Goal: Information Seeking & Learning: Learn about a topic

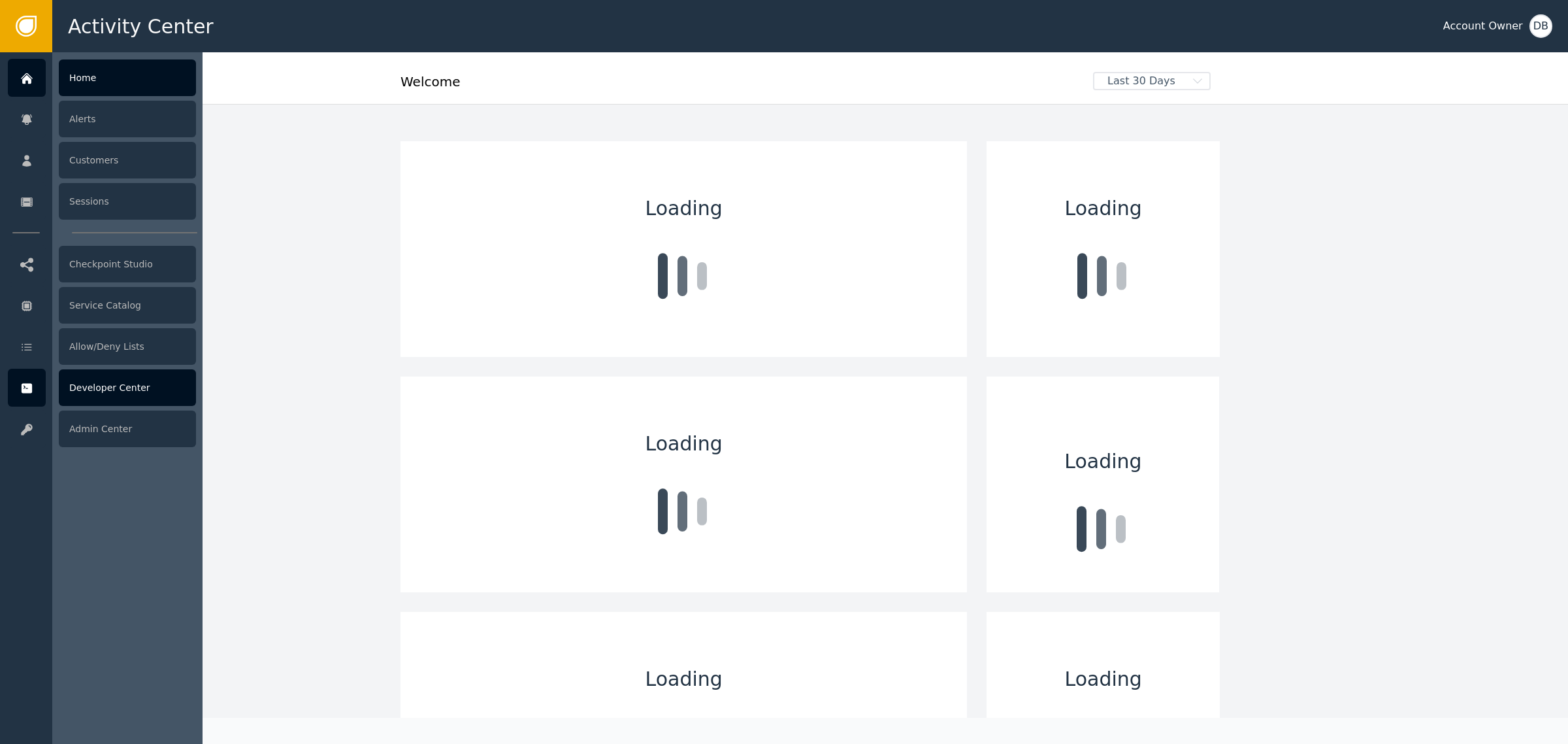
click at [115, 386] on div "Developer Center" at bounding box center [127, 388] width 137 height 37
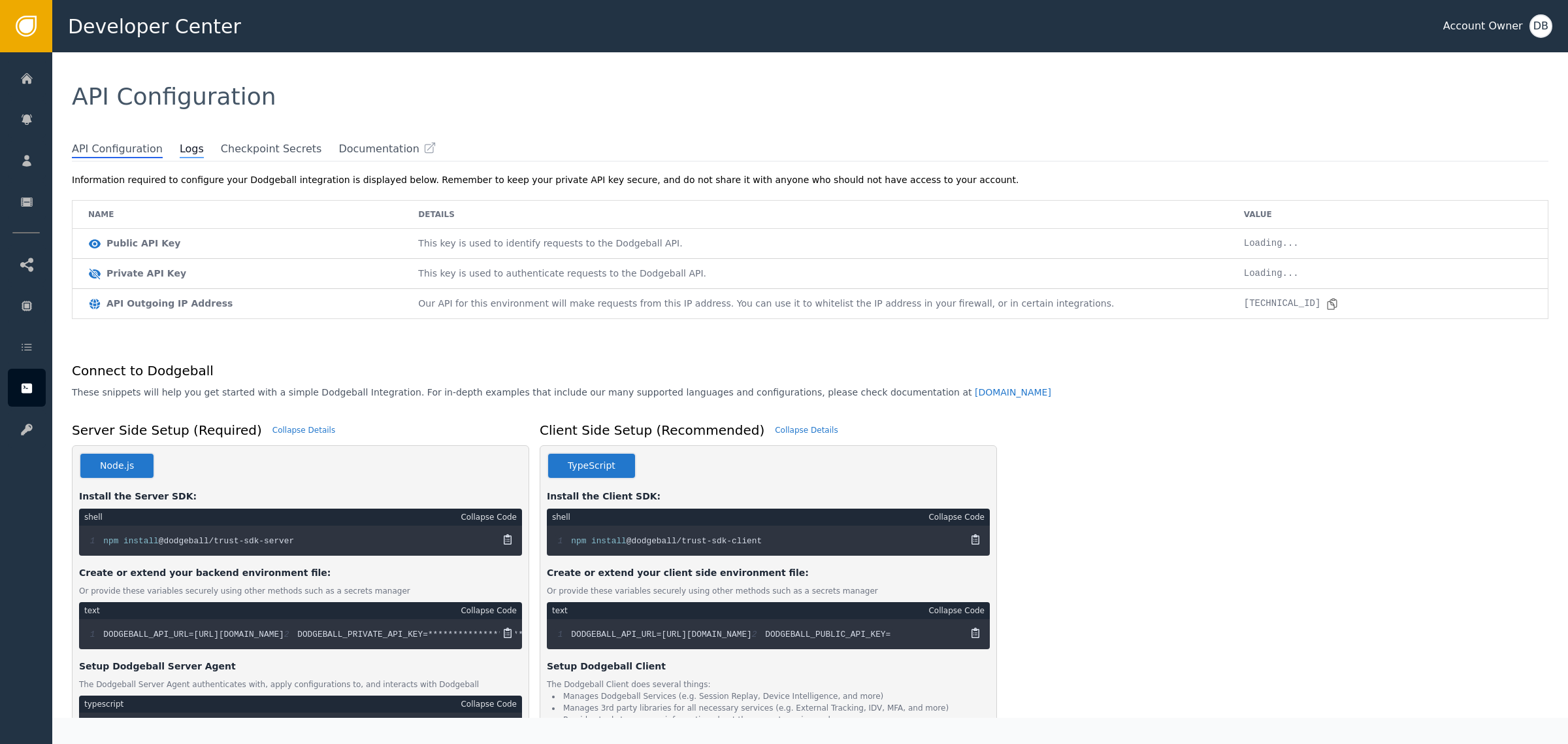
click at [167, 154] on ul "API Configuration Logs Checkpoint Secrets Documentation" at bounding box center [810, 149] width 1477 height 17
click at [179, 155] on span "Logs" at bounding box center [191, 149] width 24 height 17
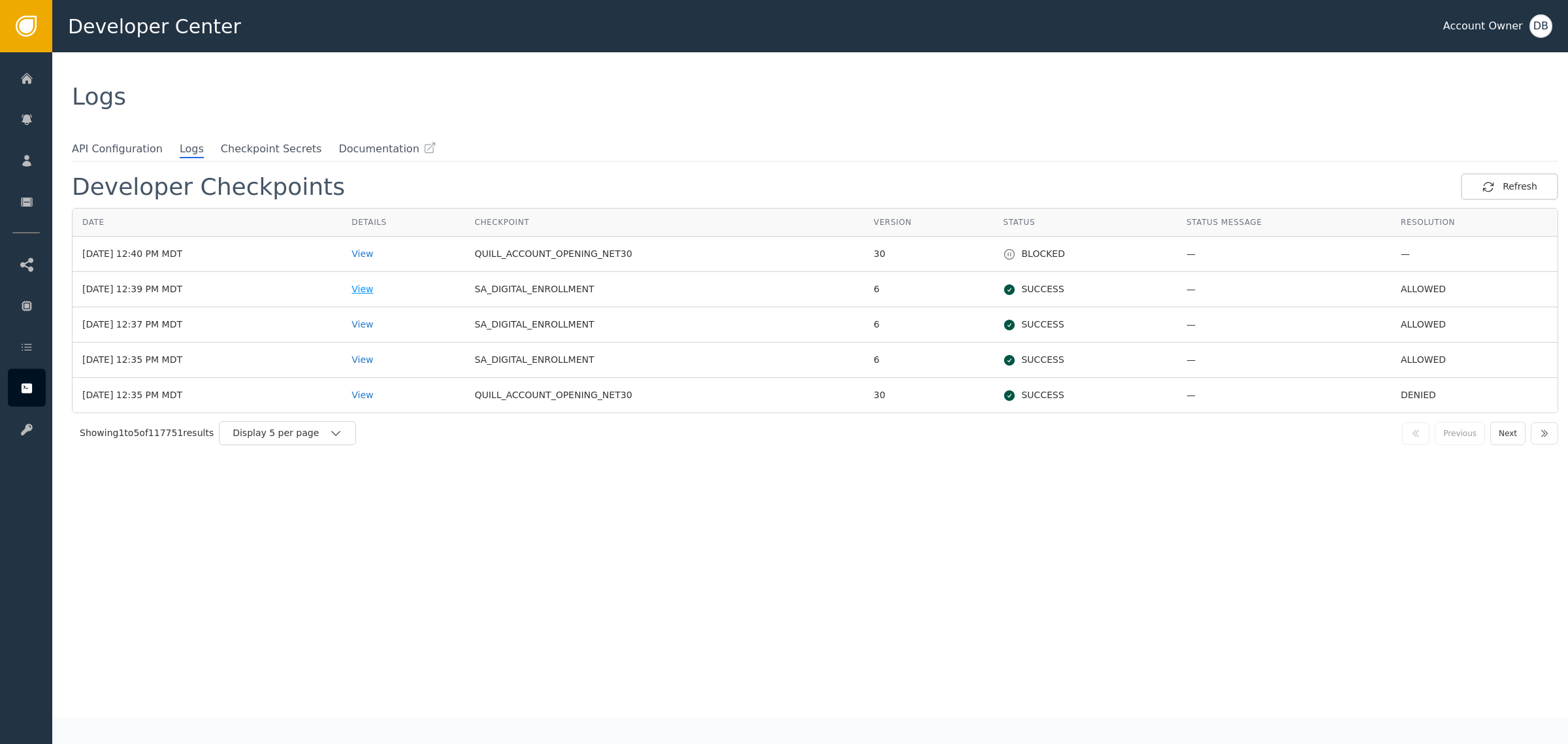
click at [380, 289] on div "View" at bounding box center [403, 288] width 103 height 14
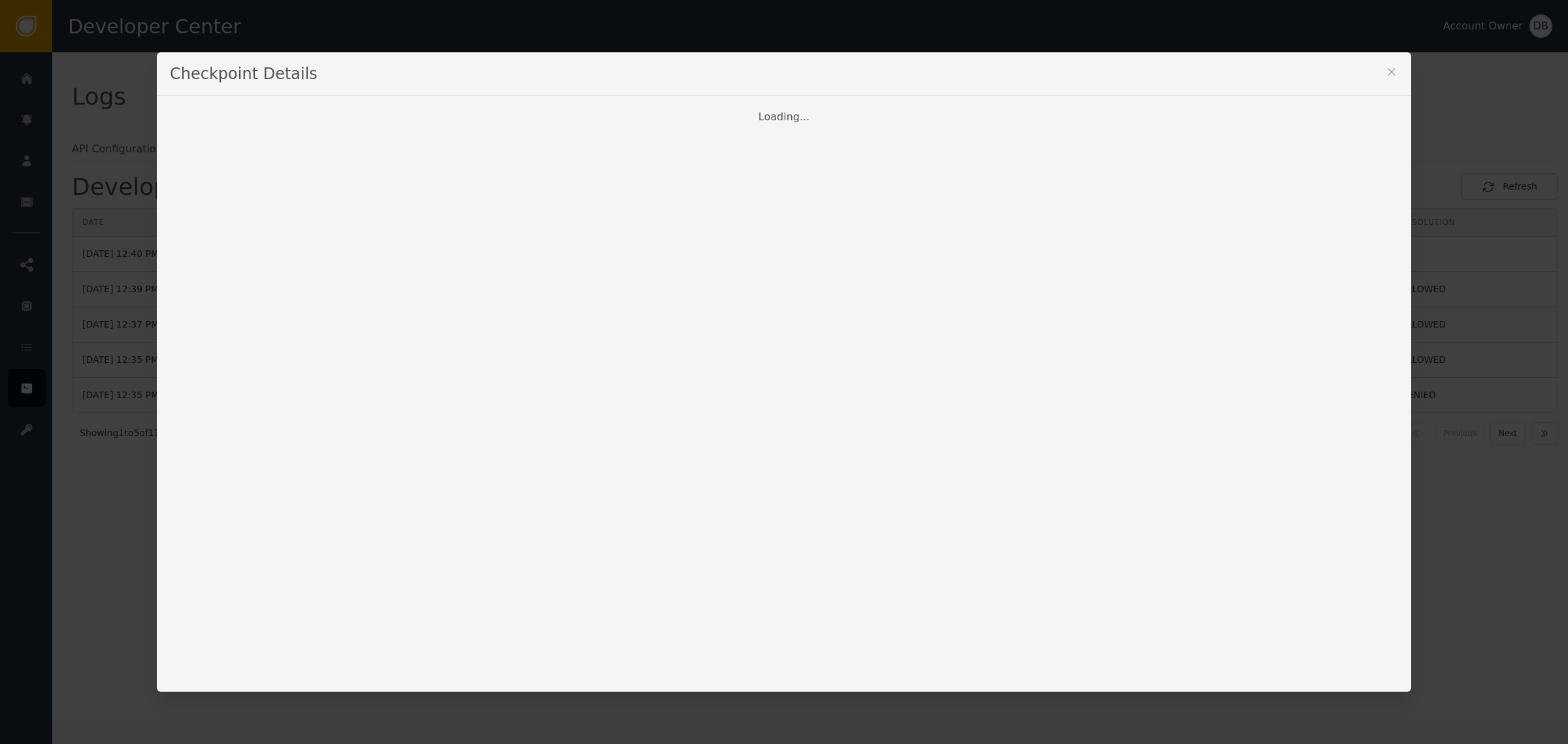
click at [1390, 69] on icon at bounding box center [1392, 72] width 13 height 13
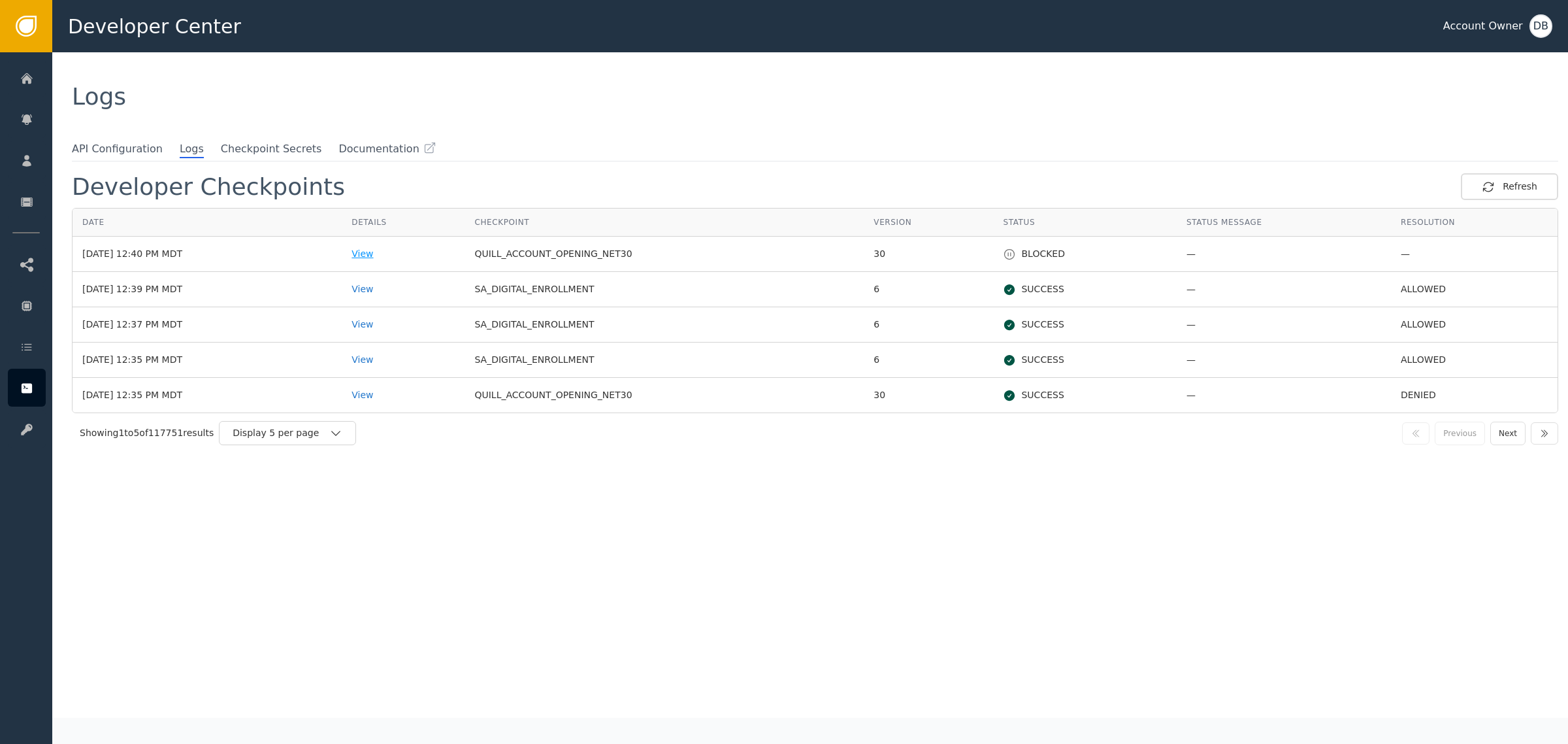
click at [397, 252] on div "View" at bounding box center [403, 253] width 103 height 14
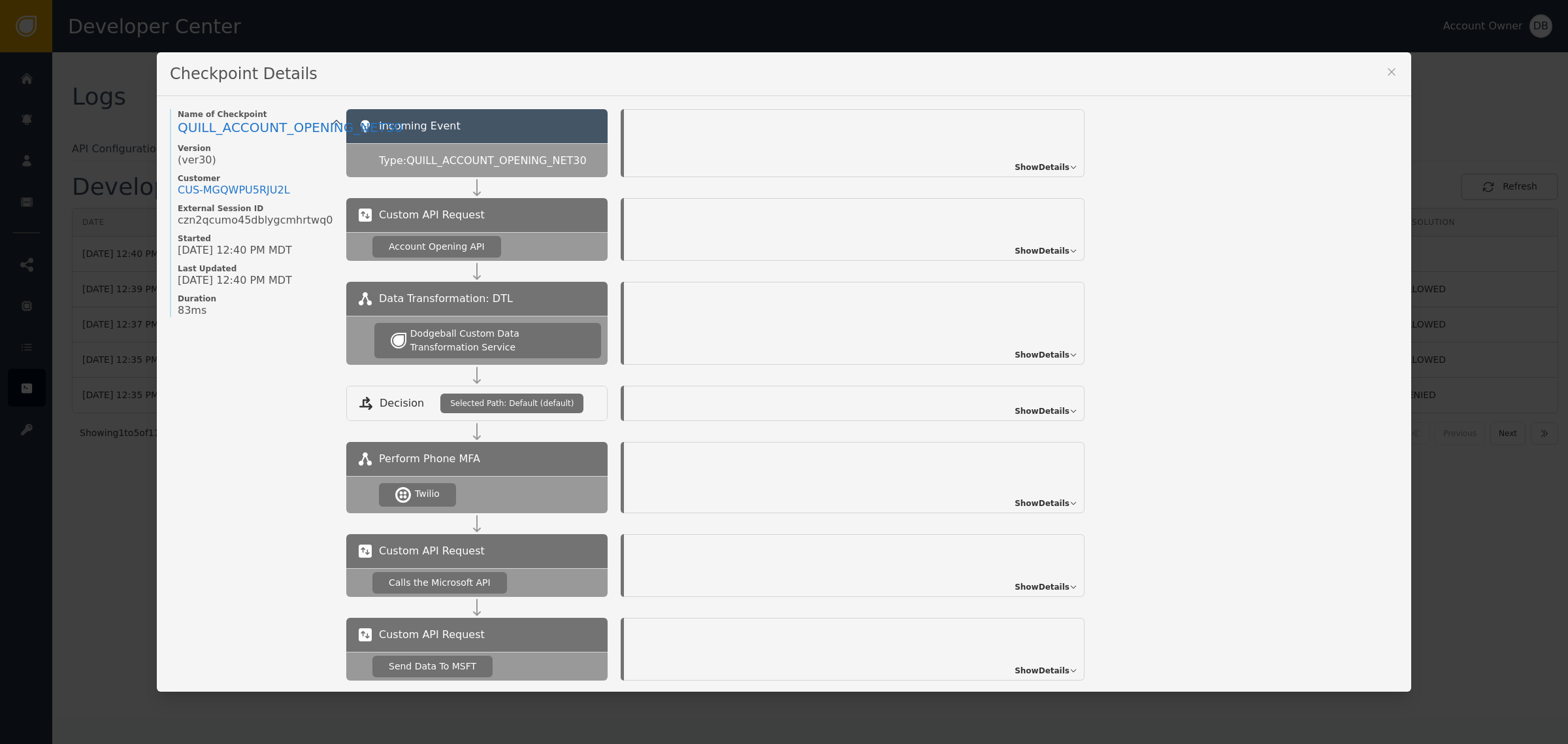
click at [1055, 243] on div "Show Details" at bounding box center [854, 229] width 460 height 62
click at [1052, 252] on span "Show Details" at bounding box center [1042, 251] width 55 height 12
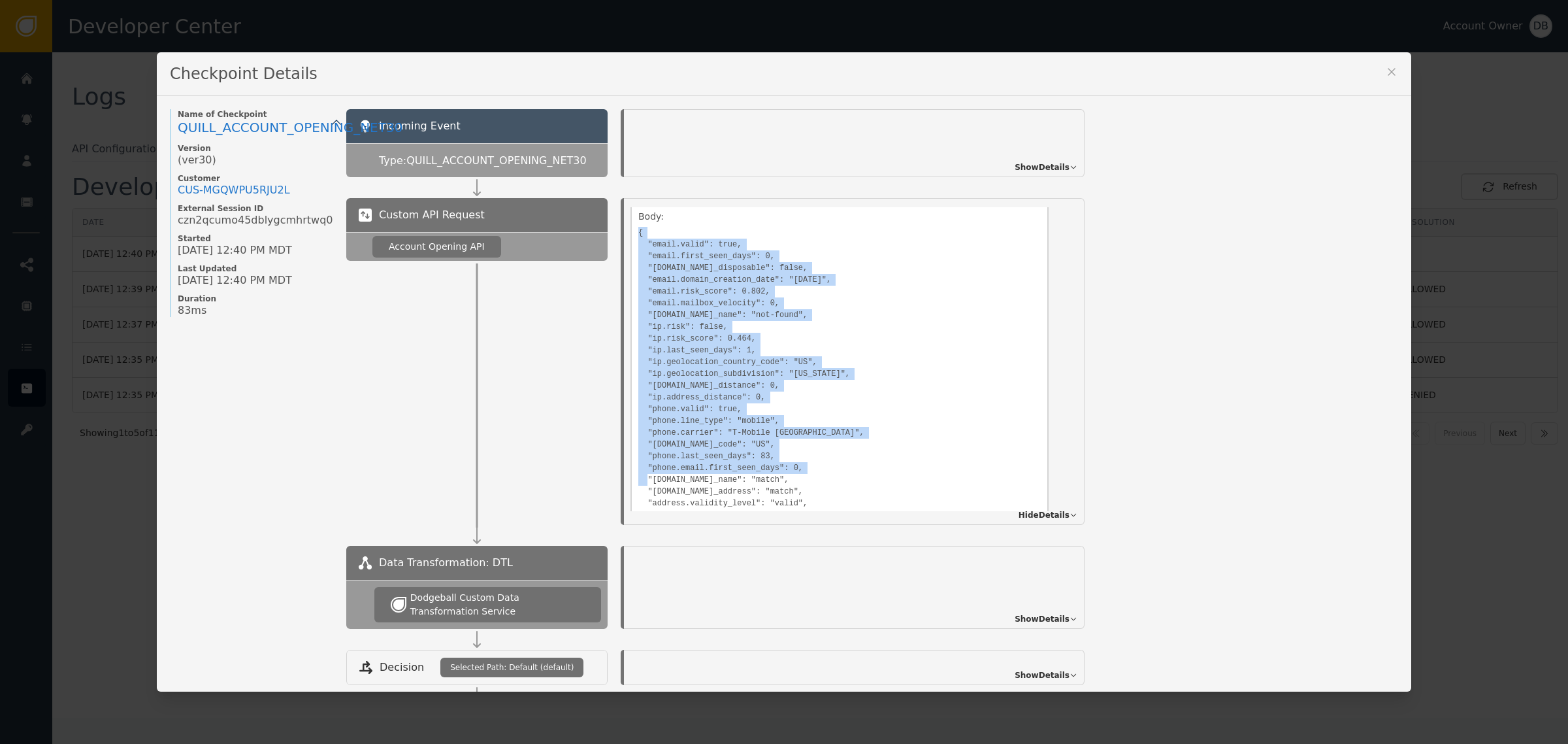
scroll to position [490, 0]
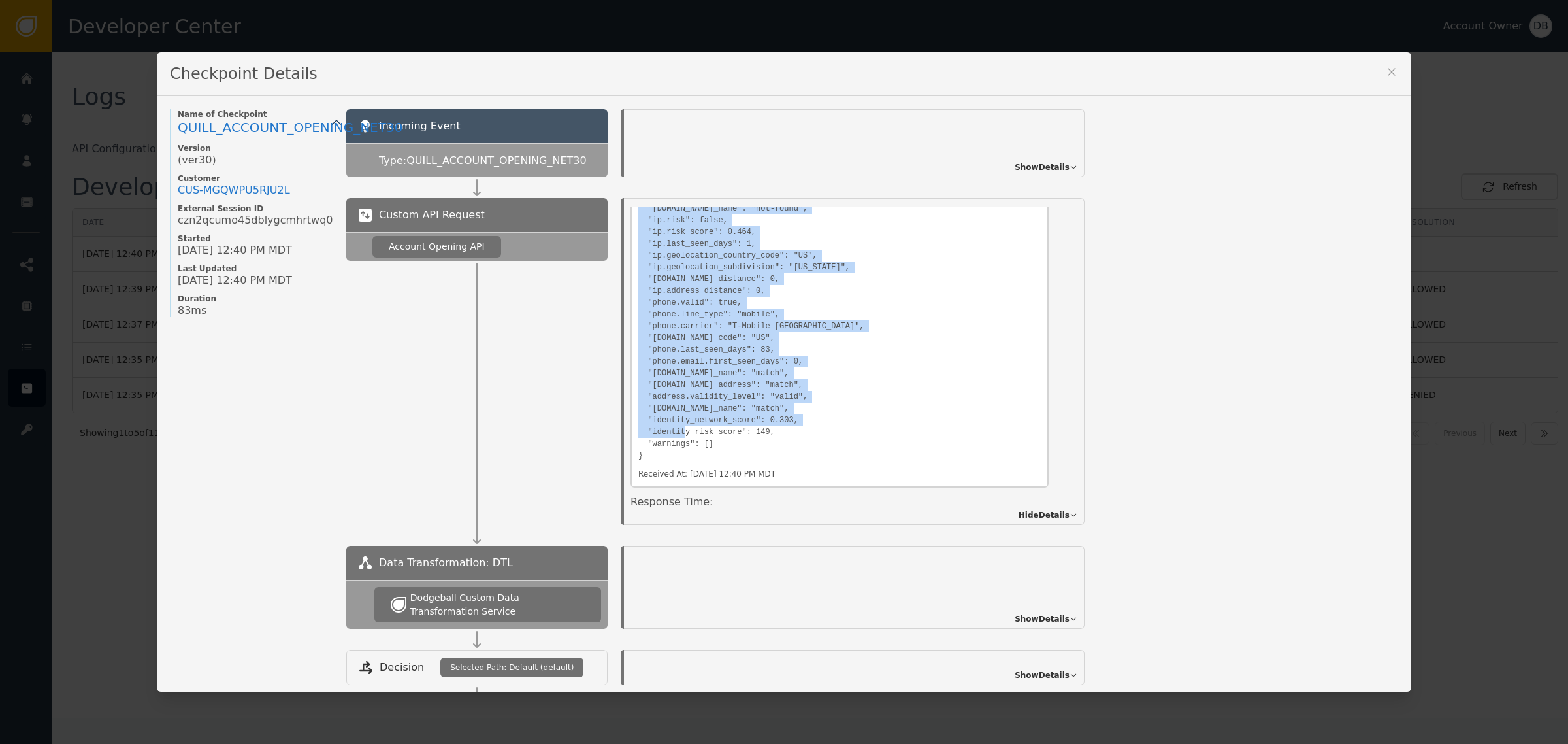
drag, startPoint x: 639, startPoint y: 370, endPoint x: 834, endPoint y: 452, distance: 211.5
click at [834, 452] on pre "{ "email.valid": true, "email.first_seen_days": 0, "[DOMAIN_NAME]_disposable": …" at bounding box center [839, 289] width 403 height 344
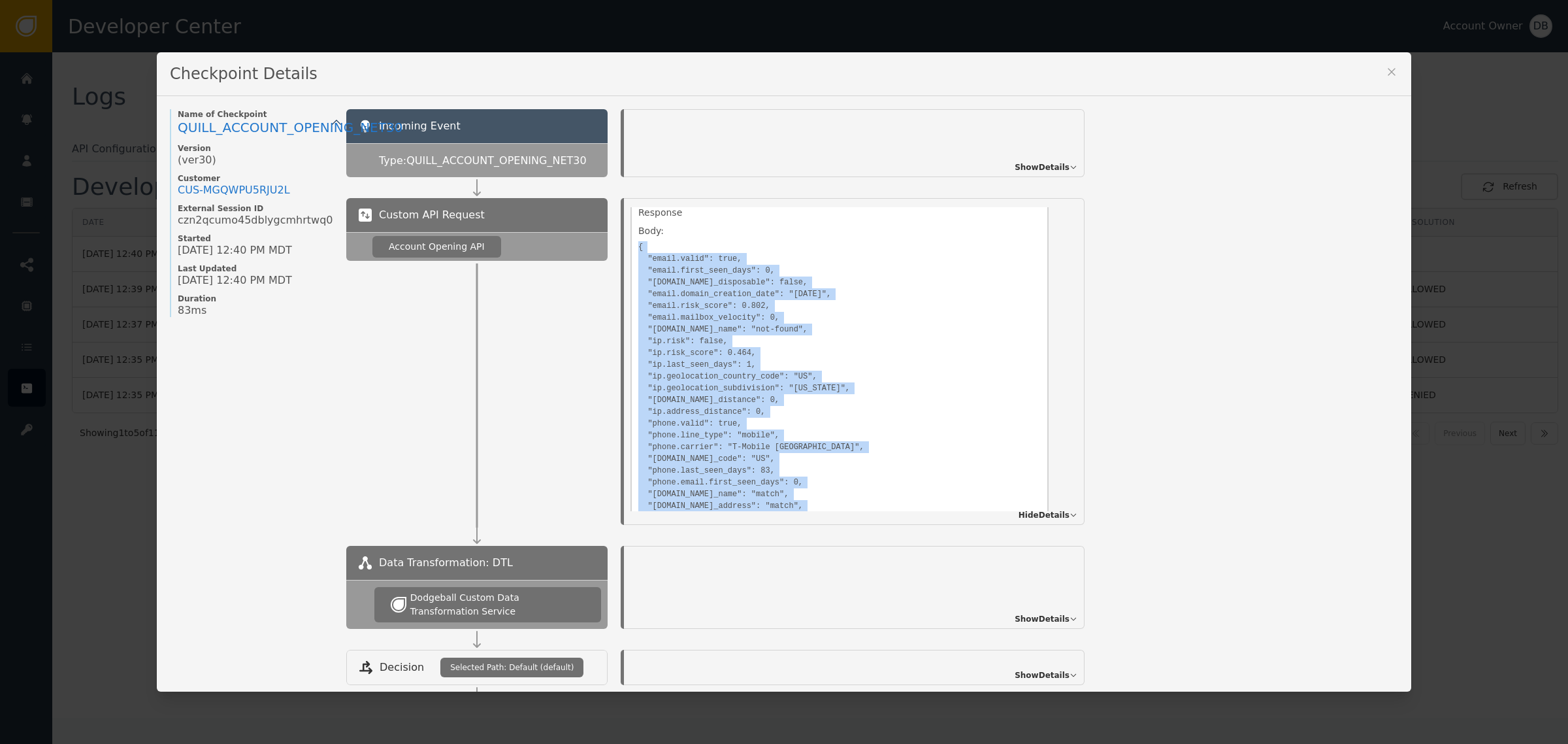
scroll to position [327, 0]
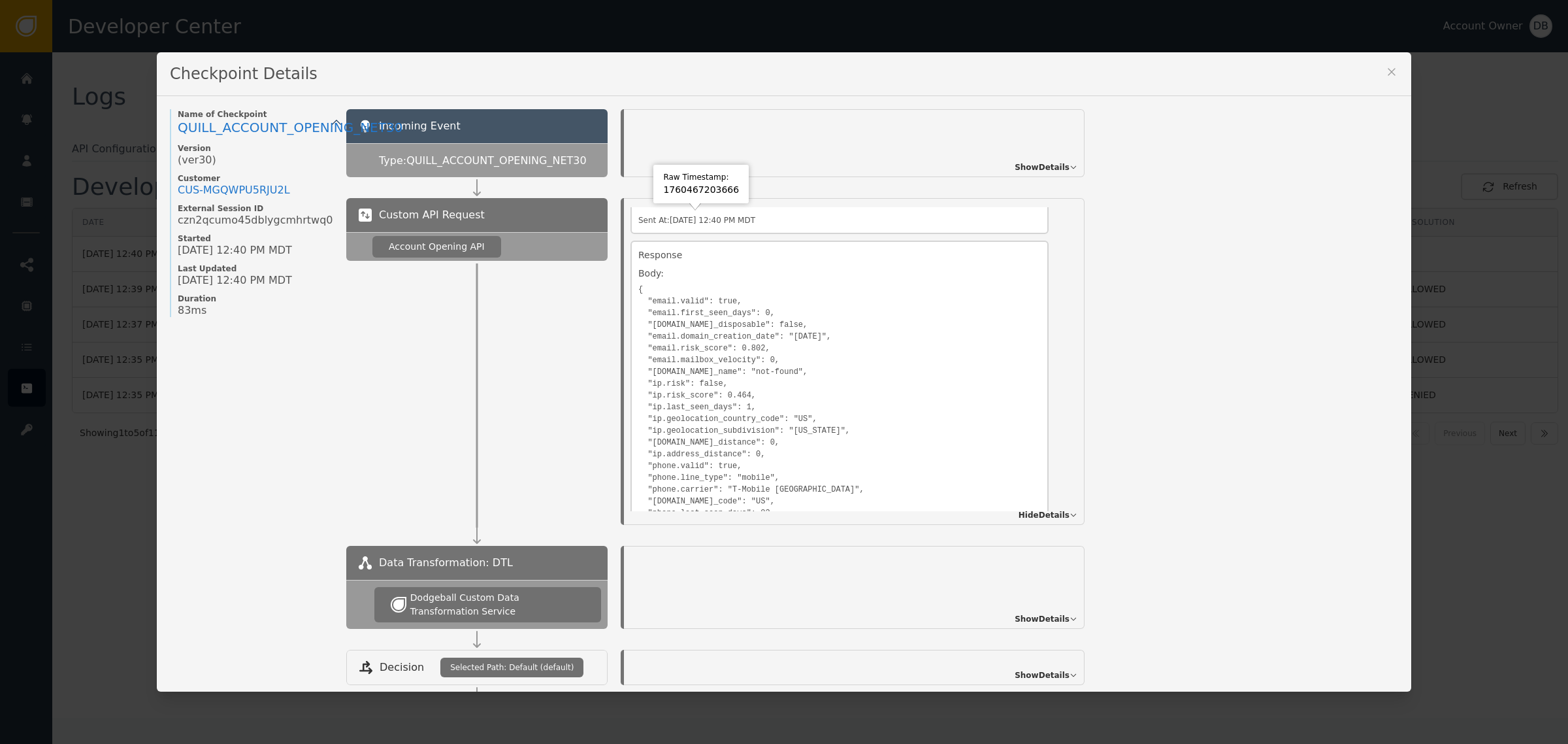
click at [456, 162] on span "Type: QUILL_ACCOUNT_OPENING_NET30" at bounding box center [482, 161] width 207 height 16
copy span "QUILL_ACCOUNT_OPENING_NET30"
drag, startPoint x: 654, startPoint y: 351, endPoint x: 791, endPoint y: 344, distance: 137.2
click at [789, 348] on pre "{ "email.valid": true, "email.first_seen_days": 0, "[DOMAIN_NAME]_disposable": …" at bounding box center [839, 452] width 403 height 344
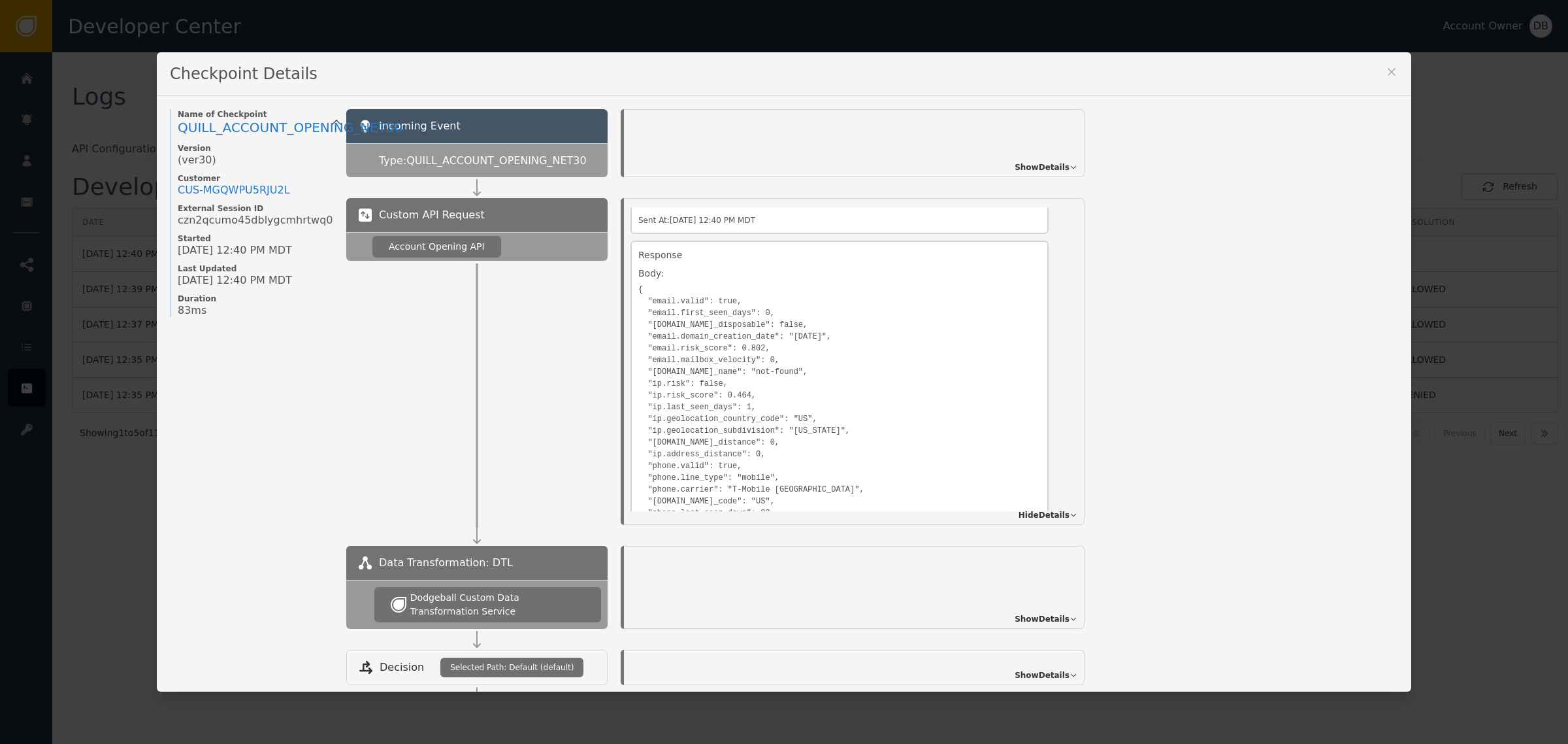
click at [790, 340] on pre "{ "email.valid": true, "email.first_seen_days": 0, "[DOMAIN_NAME]_disposable": …" at bounding box center [839, 452] width 403 height 344
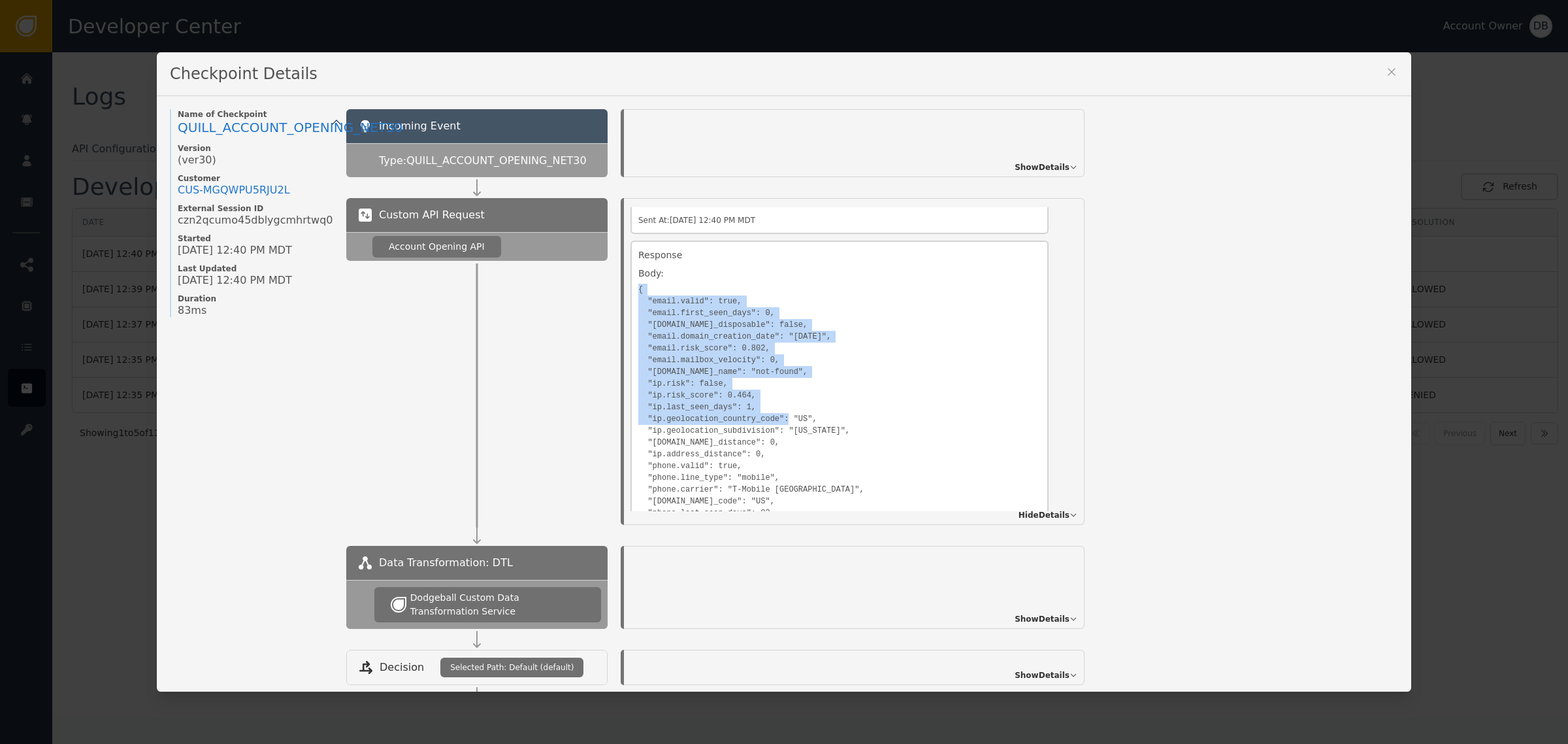
scroll to position [408, 0]
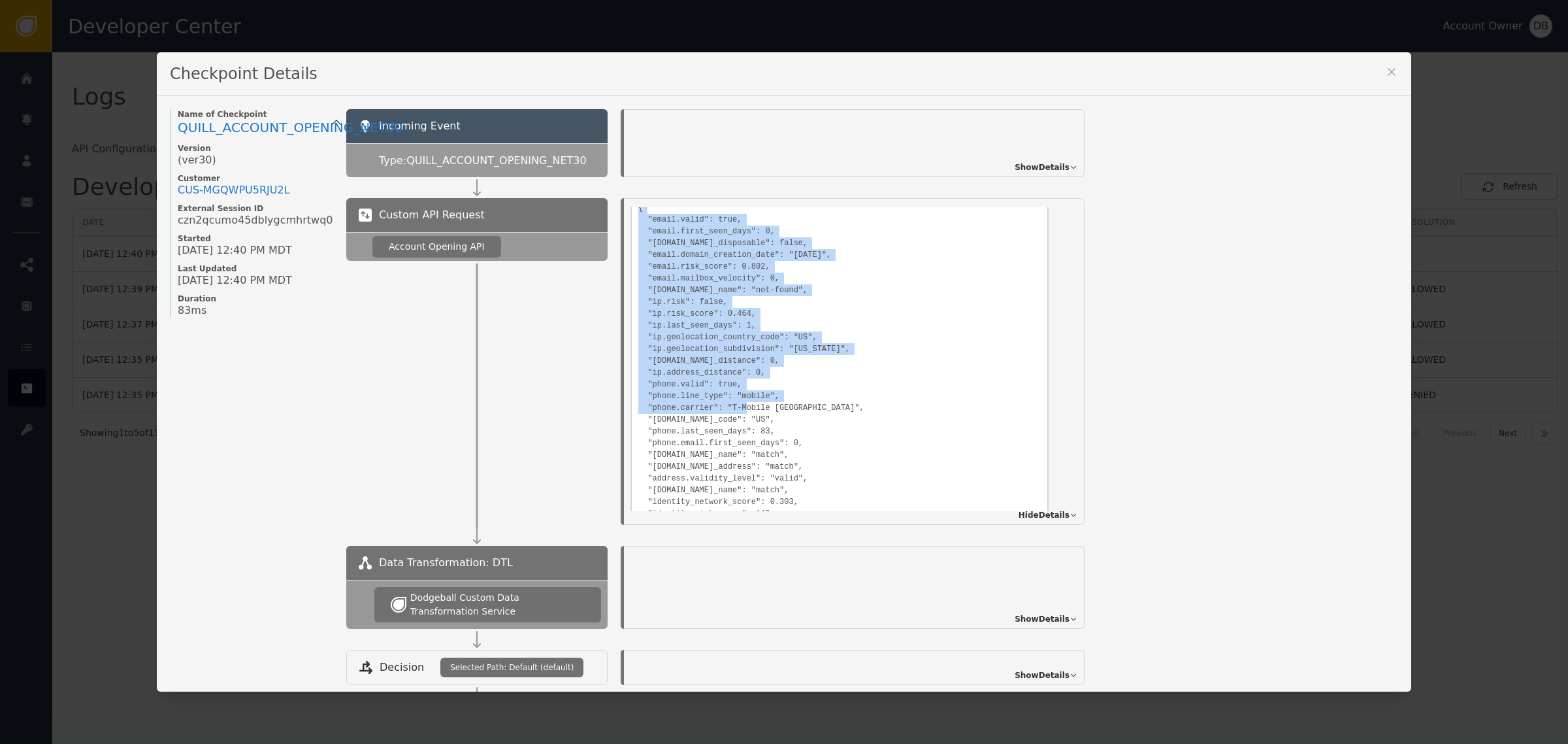
drag, startPoint x: 642, startPoint y: 292, endPoint x: 820, endPoint y: 409, distance: 213.0
click at [820, 409] on div "Response Body: { "email.valid": true, "email.first_seen_days": 0, "[DOMAIN_NAME…" at bounding box center [839, 364] width 418 height 410
click at [820, 409] on pre "{ "email.valid": true, "email.first_seen_days": 0, "[DOMAIN_NAME]_disposable": …" at bounding box center [839, 371] width 403 height 344
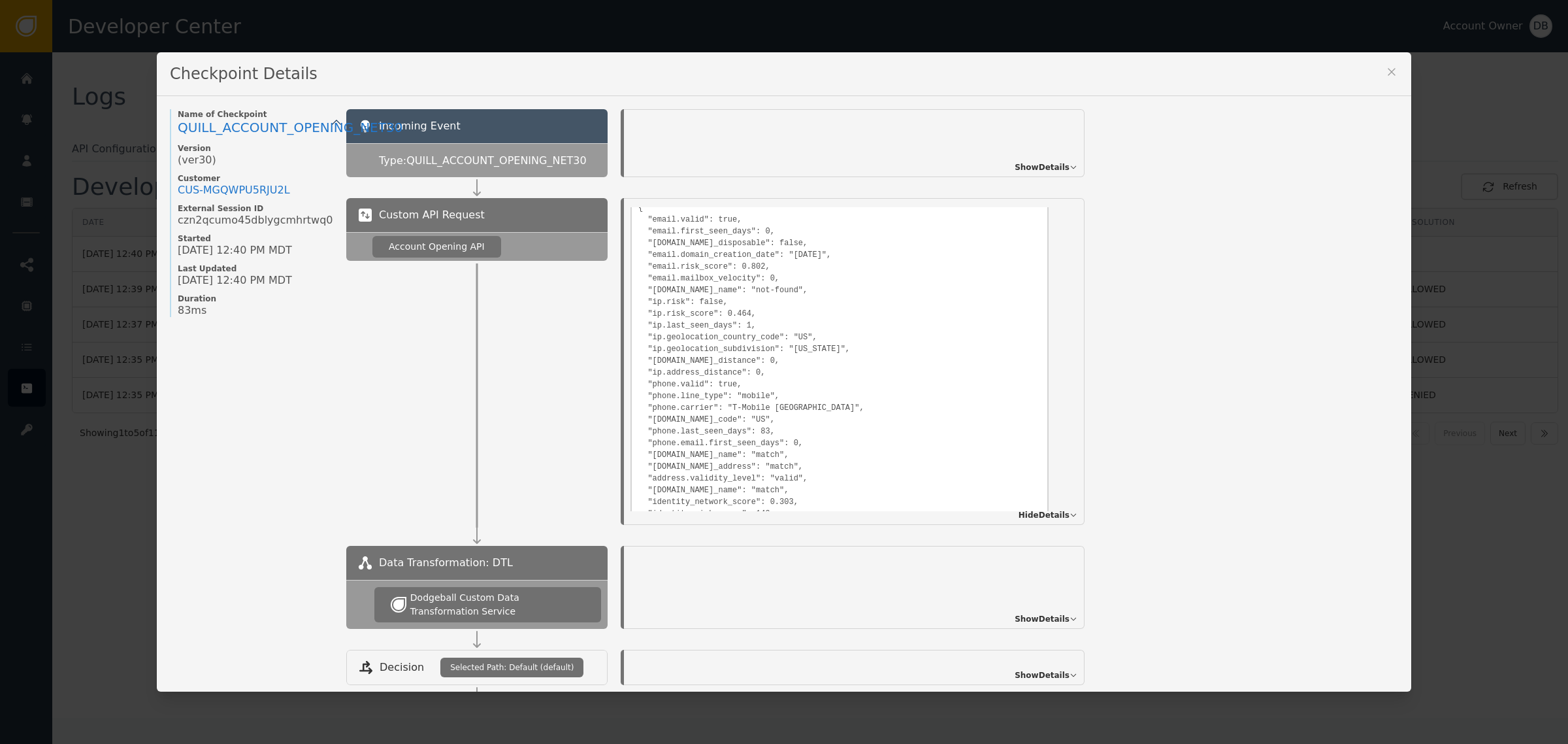
click at [661, 264] on pre "{ "email.valid": true, "email.first_seen_days": 0, "[DOMAIN_NAME]_disposable": …" at bounding box center [839, 371] width 403 height 344
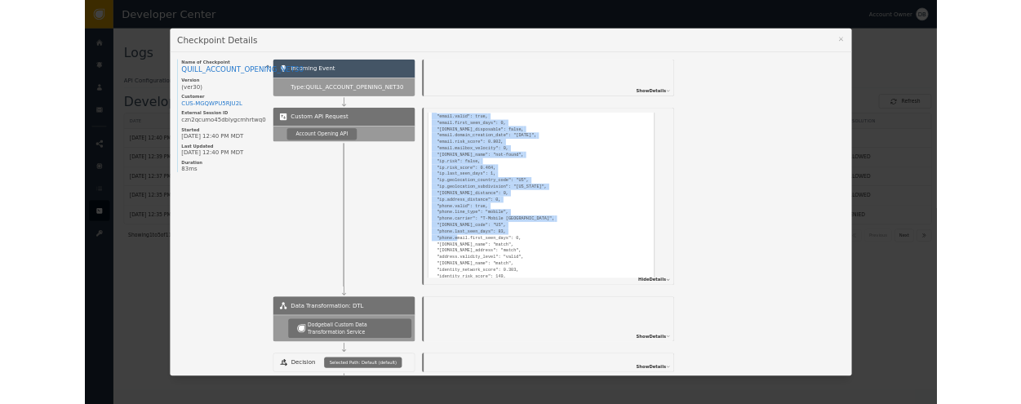
scroll to position [612, 0]
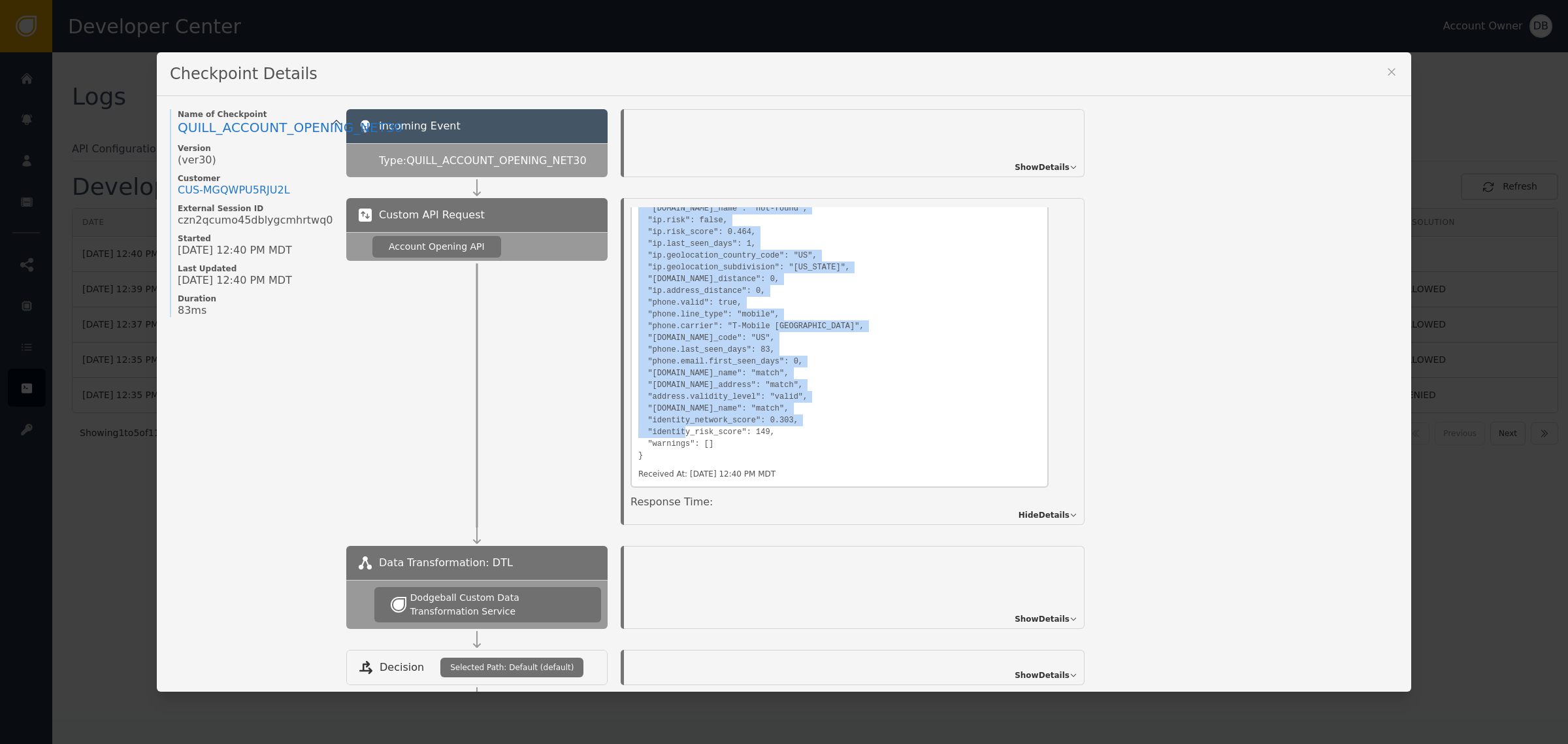
drag, startPoint x: 631, startPoint y: 286, endPoint x: 830, endPoint y: 449, distance: 257.2
click at [828, 449] on pre "{ "email.valid": true, "email.first_seen_days": 0, "[DOMAIN_NAME]_disposable": …" at bounding box center [839, 289] width 403 height 344
copy pre "{ "email.valid": true, "email.first_seen_days": 0, "[DOMAIN_NAME]_disposable": …"
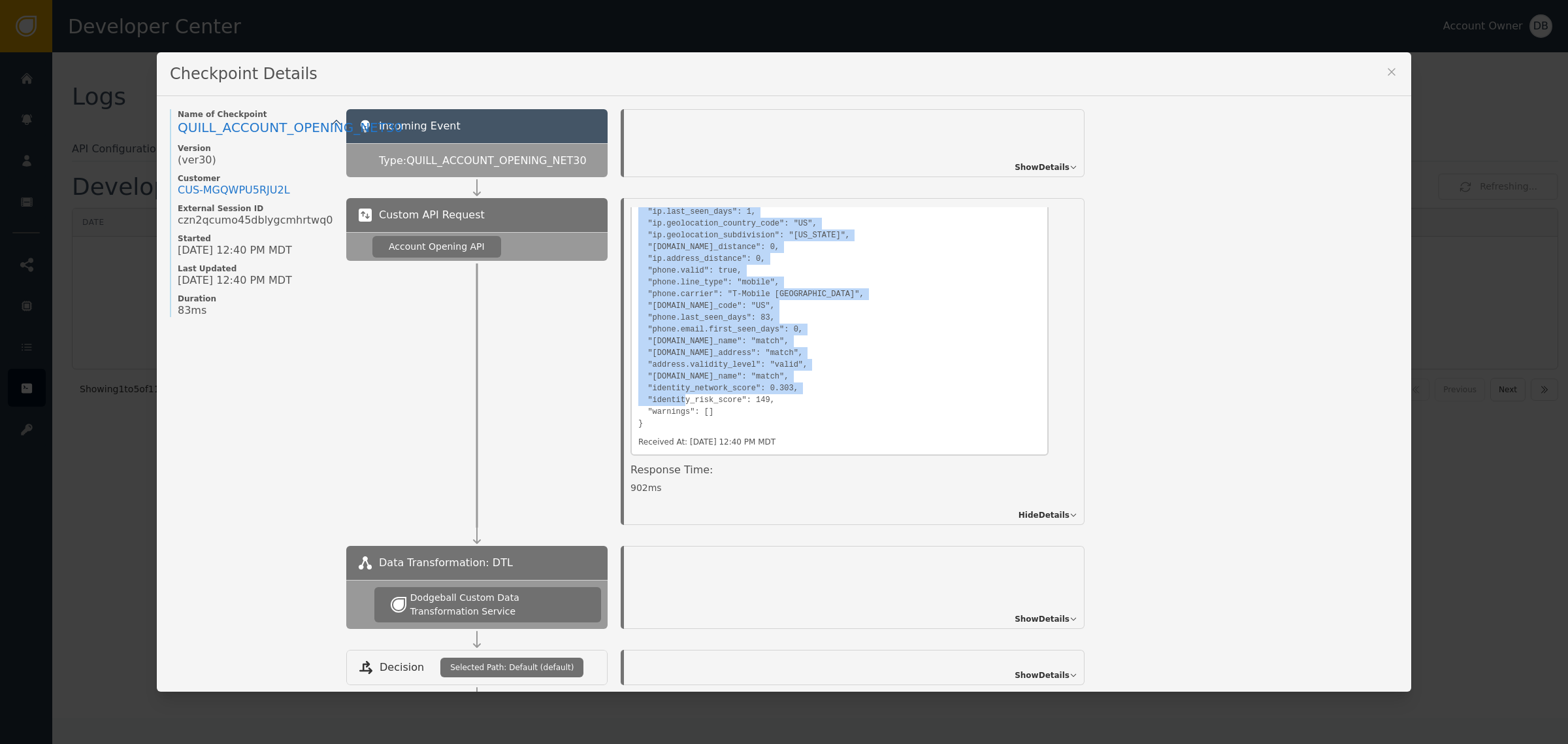
scroll to position [518, 0]
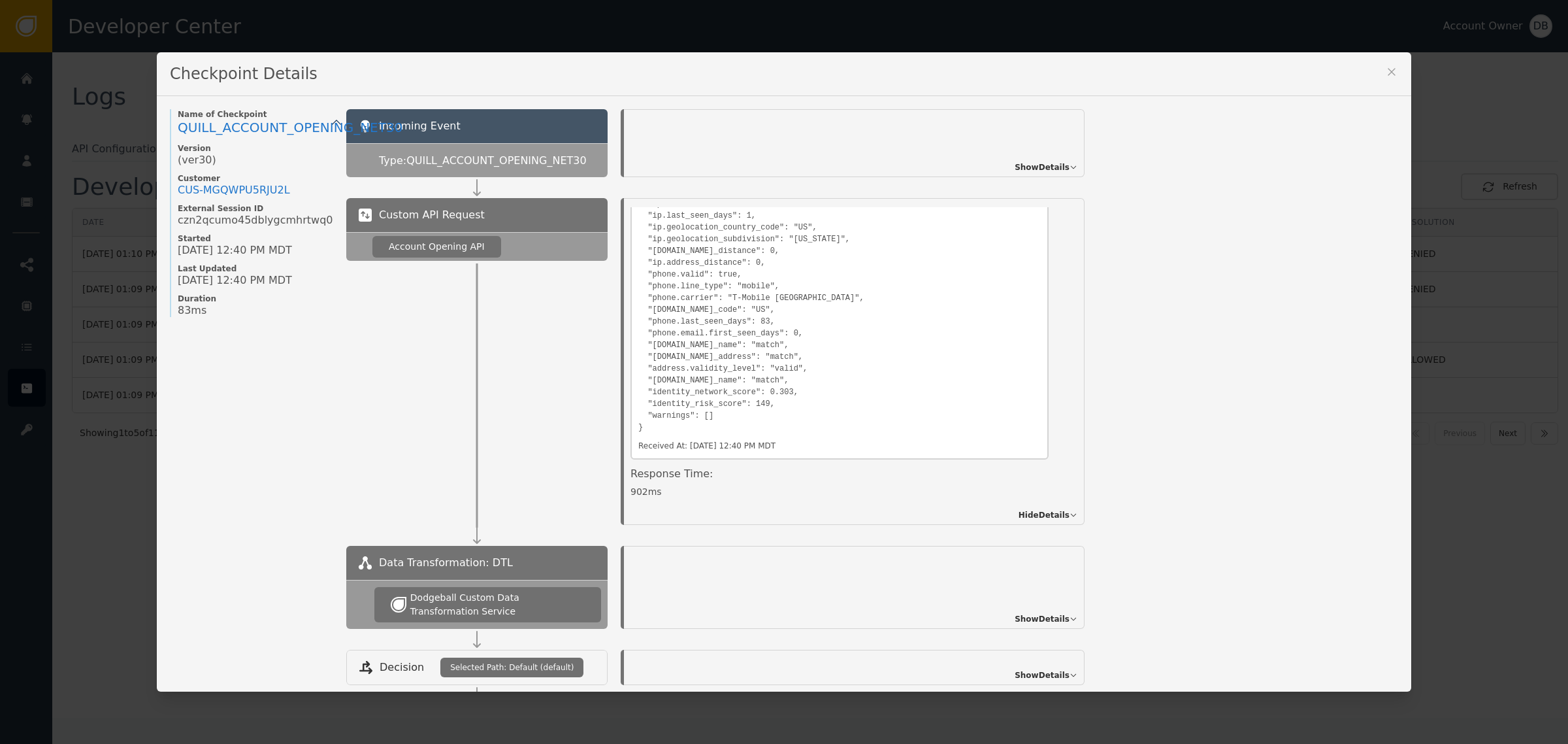
click at [1402, 63] on div "Checkpoint Details" at bounding box center [784, 74] width 1255 height 44
click at [1376, 72] on div "Checkpoint Details" at bounding box center [784, 74] width 1255 height 44
click at [1385, 69] on icon at bounding box center [1392, 72] width 13 height 13
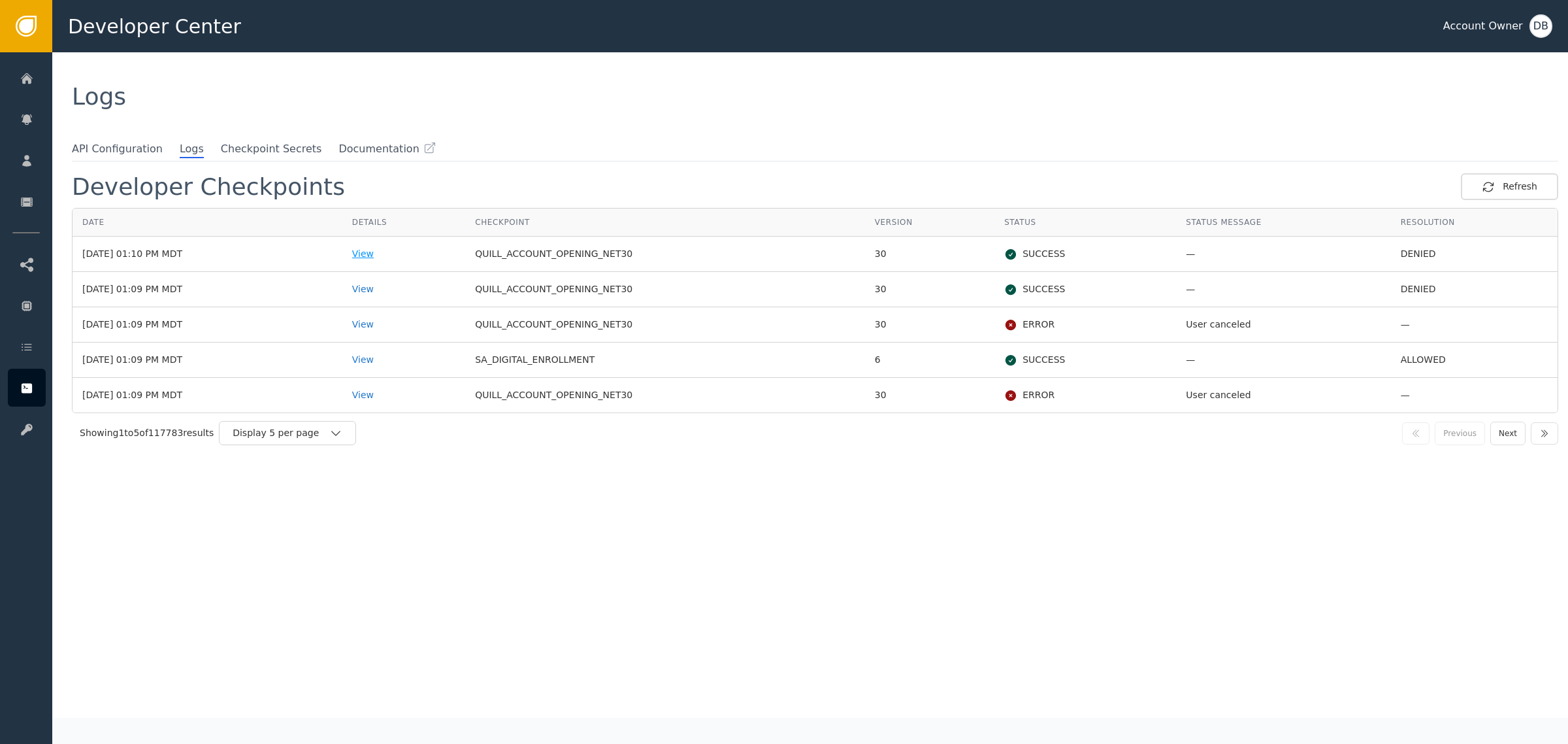
click at [396, 259] on div "View" at bounding box center [404, 253] width 103 height 14
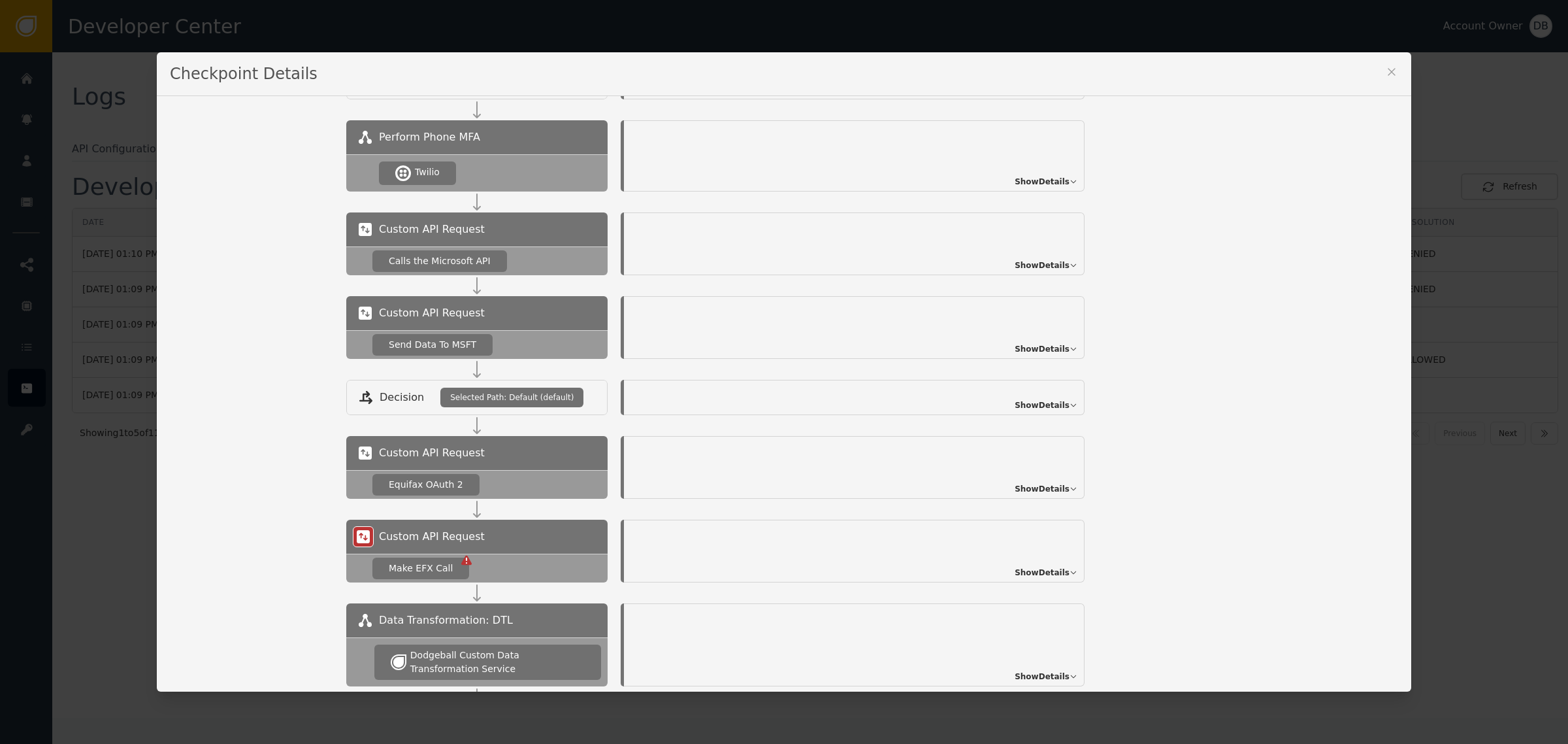
scroll to position [311, 0]
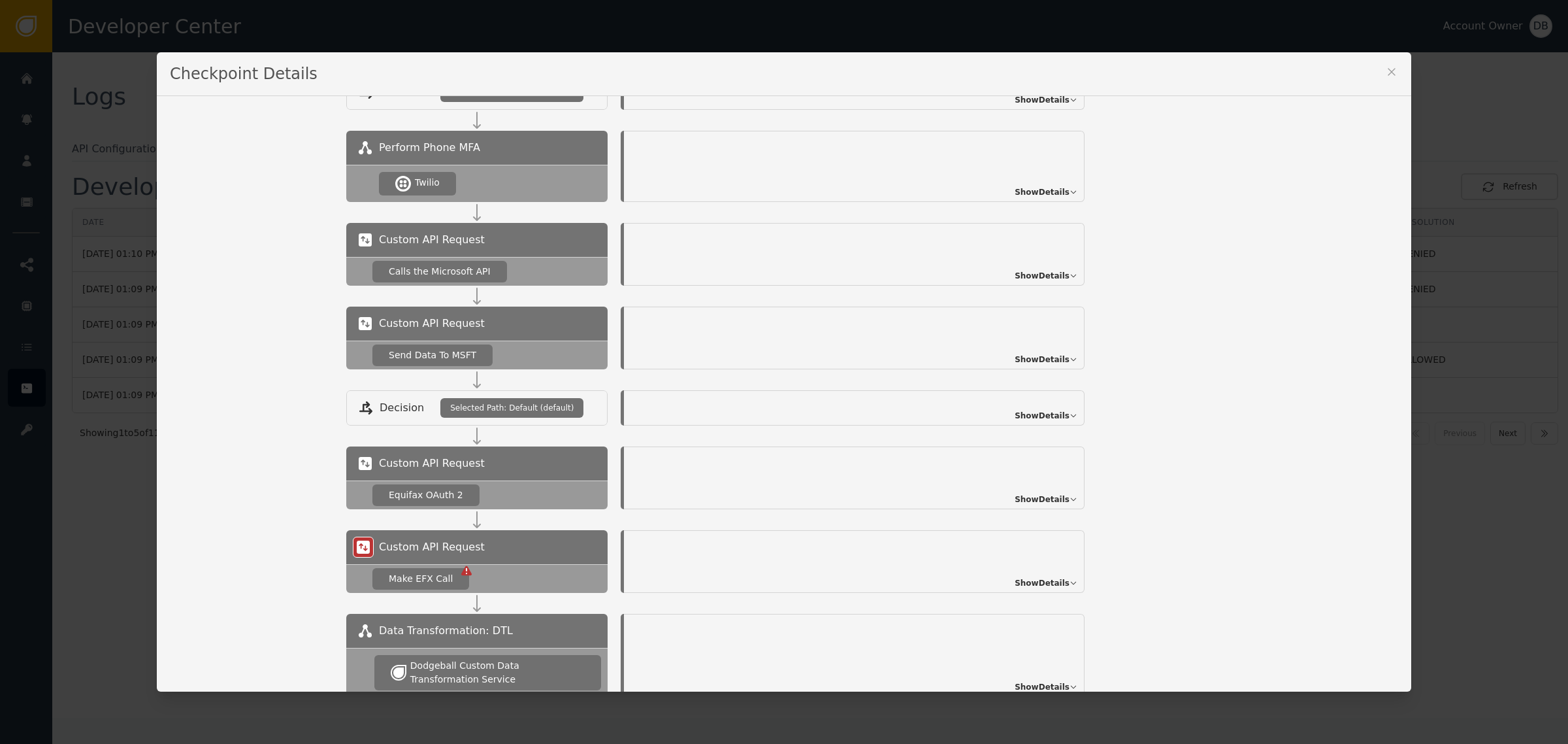
click at [1059, 360] on span "Show Details" at bounding box center [1042, 359] width 55 height 12
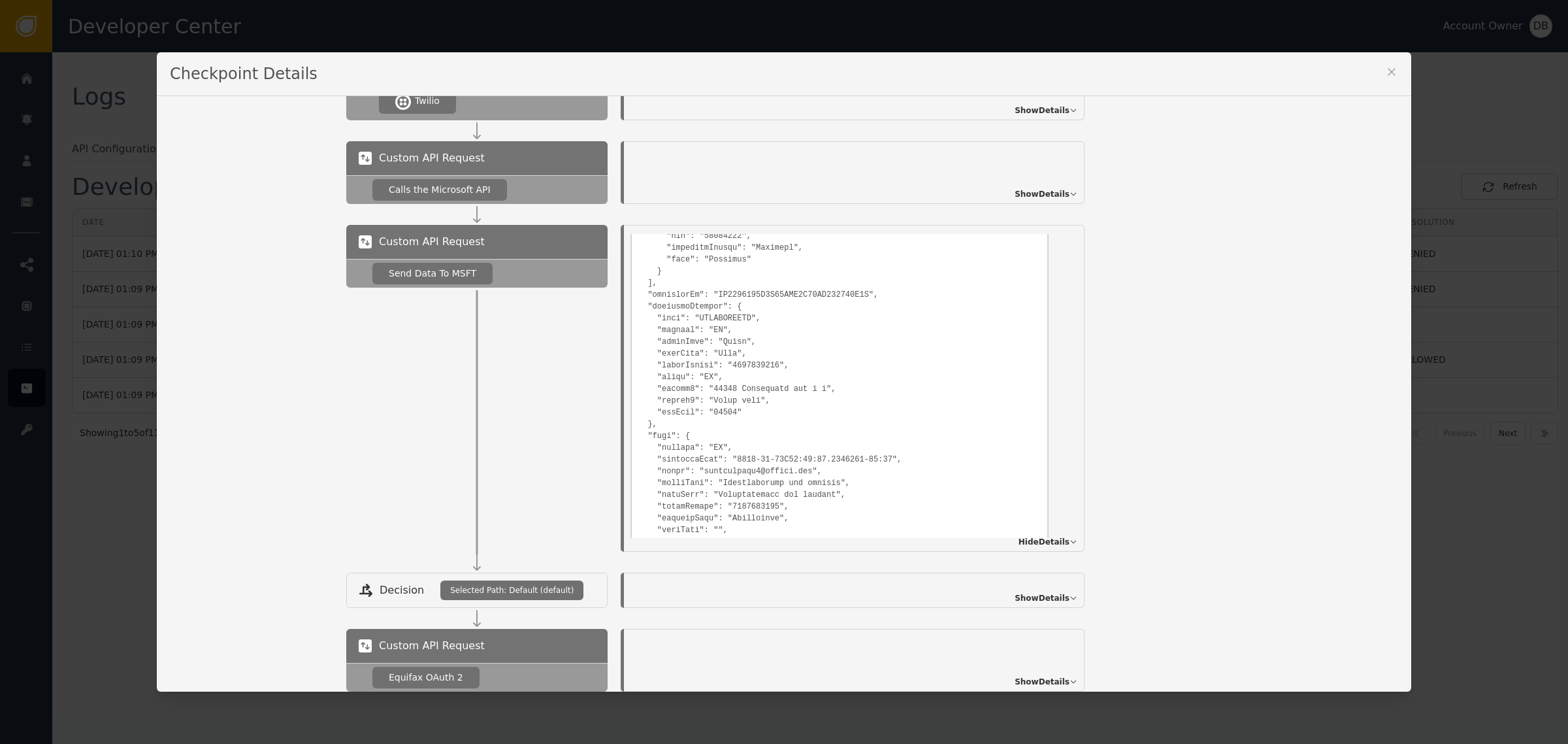
scroll to position [737, 0]
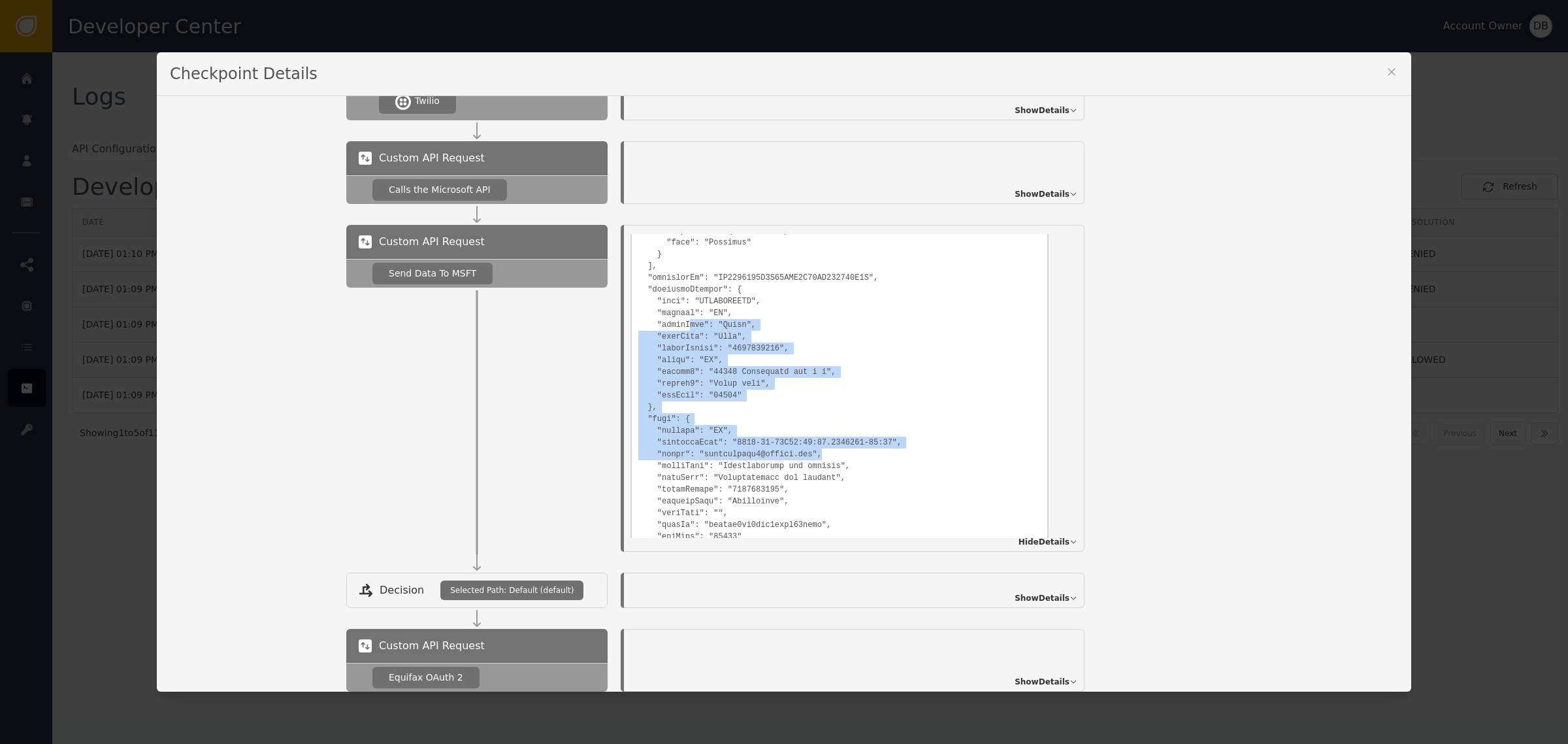
drag, startPoint x: 677, startPoint y: 340, endPoint x: 876, endPoint y: 472, distance: 238.8
click at [876, 472] on pre at bounding box center [839, 111] width 403 height 909
click at [861, 416] on pre at bounding box center [839, 111] width 403 height 909
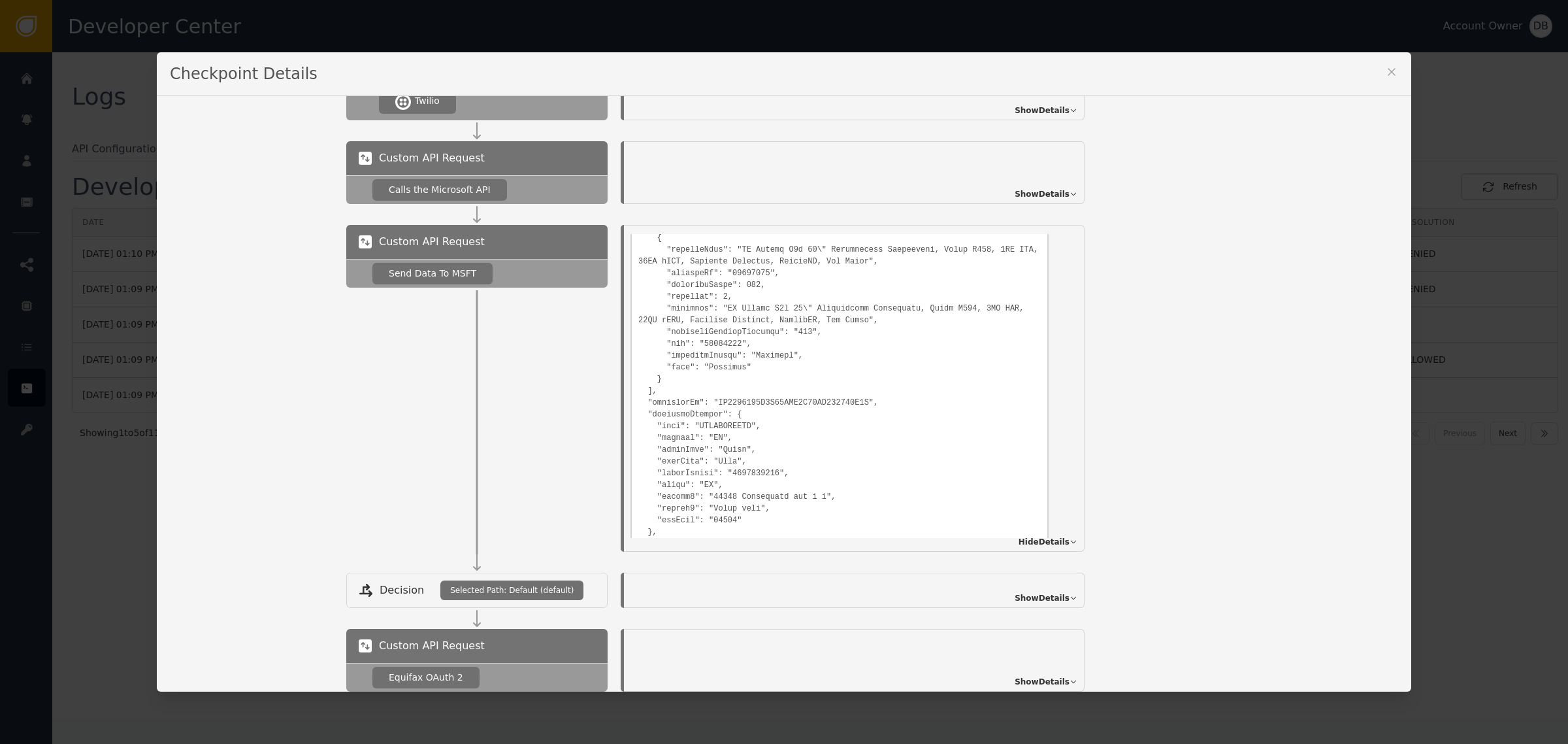
scroll to position [573, 0]
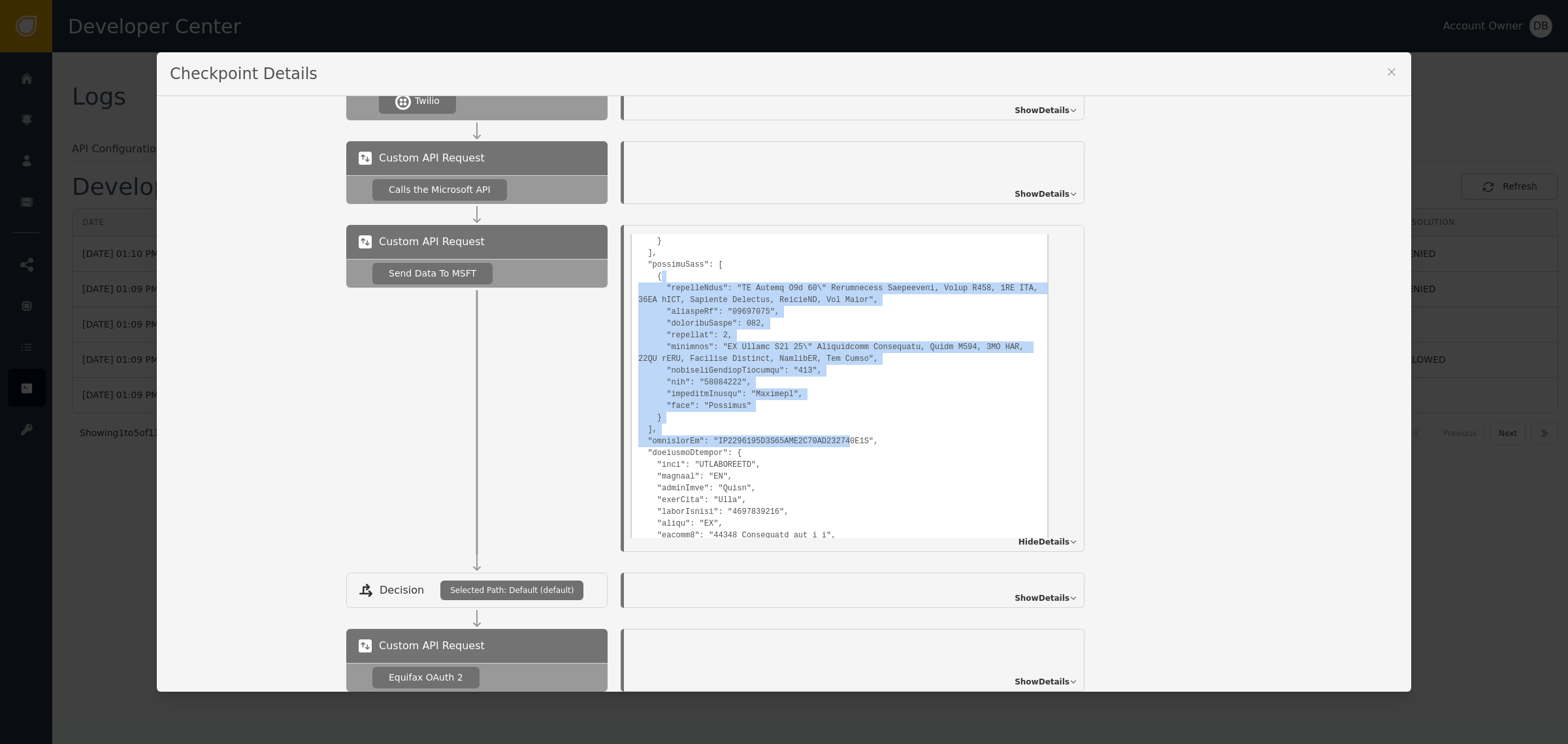
drag, startPoint x: 697, startPoint y: 300, endPoint x: 825, endPoint y: 448, distance: 195.7
click at [825, 448] on pre at bounding box center [839, 275] width 403 height 909
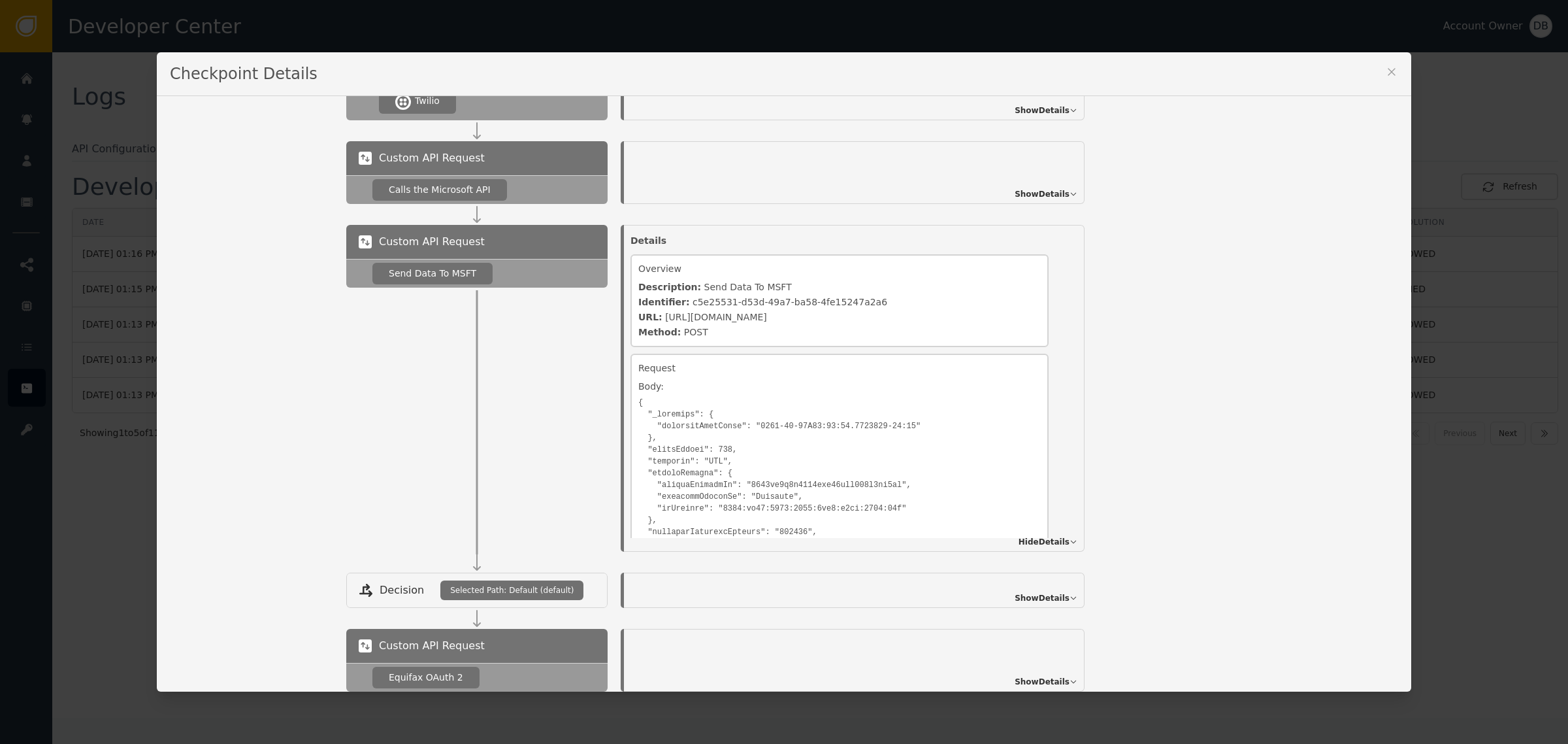
scroll to position [0, 0]
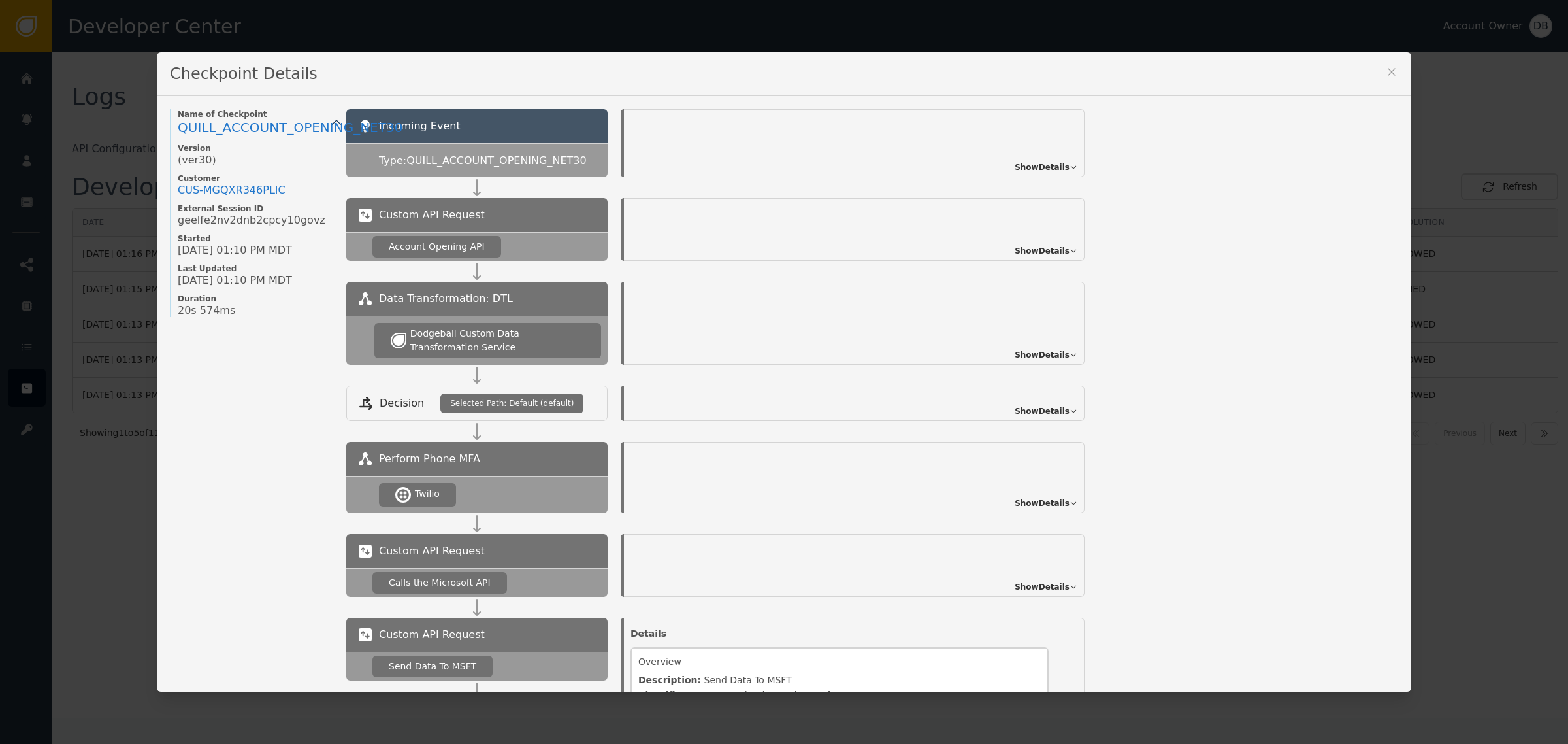
click at [1011, 148] on div "Show Details" at bounding box center [854, 143] width 460 height 68
click at [1023, 168] on span "Show Details" at bounding box center [1042, 167] width 55 height 12
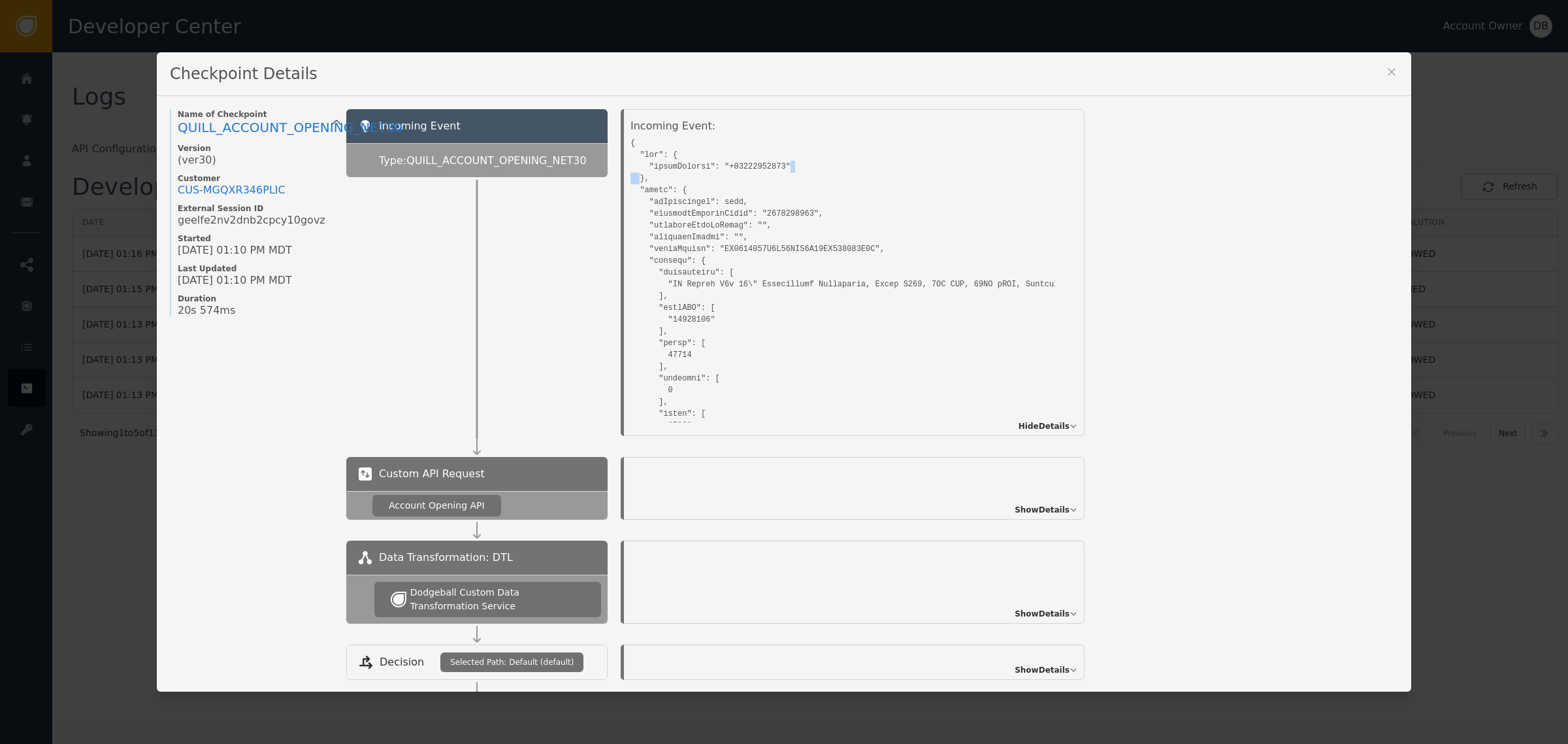
click at [1023, 169] on pre at bounding box center [839, 711] width 418 height 1156
click at [822, 170] on pre at bounding box center [839, 711] width 418 height 1156
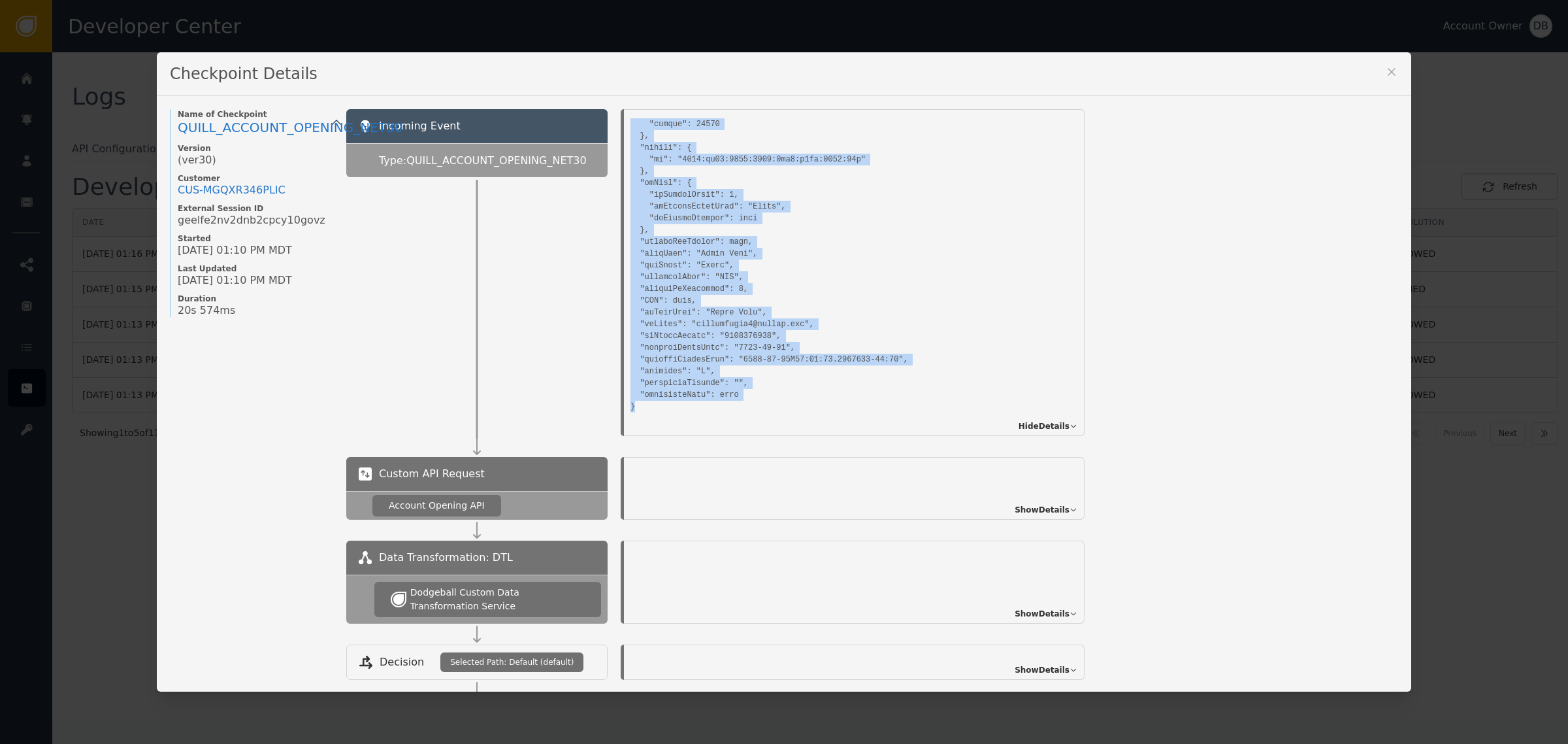
drag, startPoint x: 625, startPoint y: 144, endPoint x: 783, endPoint y: 394, distance: 295.7
copy pre "{ "mfa": { "phoneNumbers": "[PHONE_NUMBER]" }, "kount": { "isAuthorized": true,…"
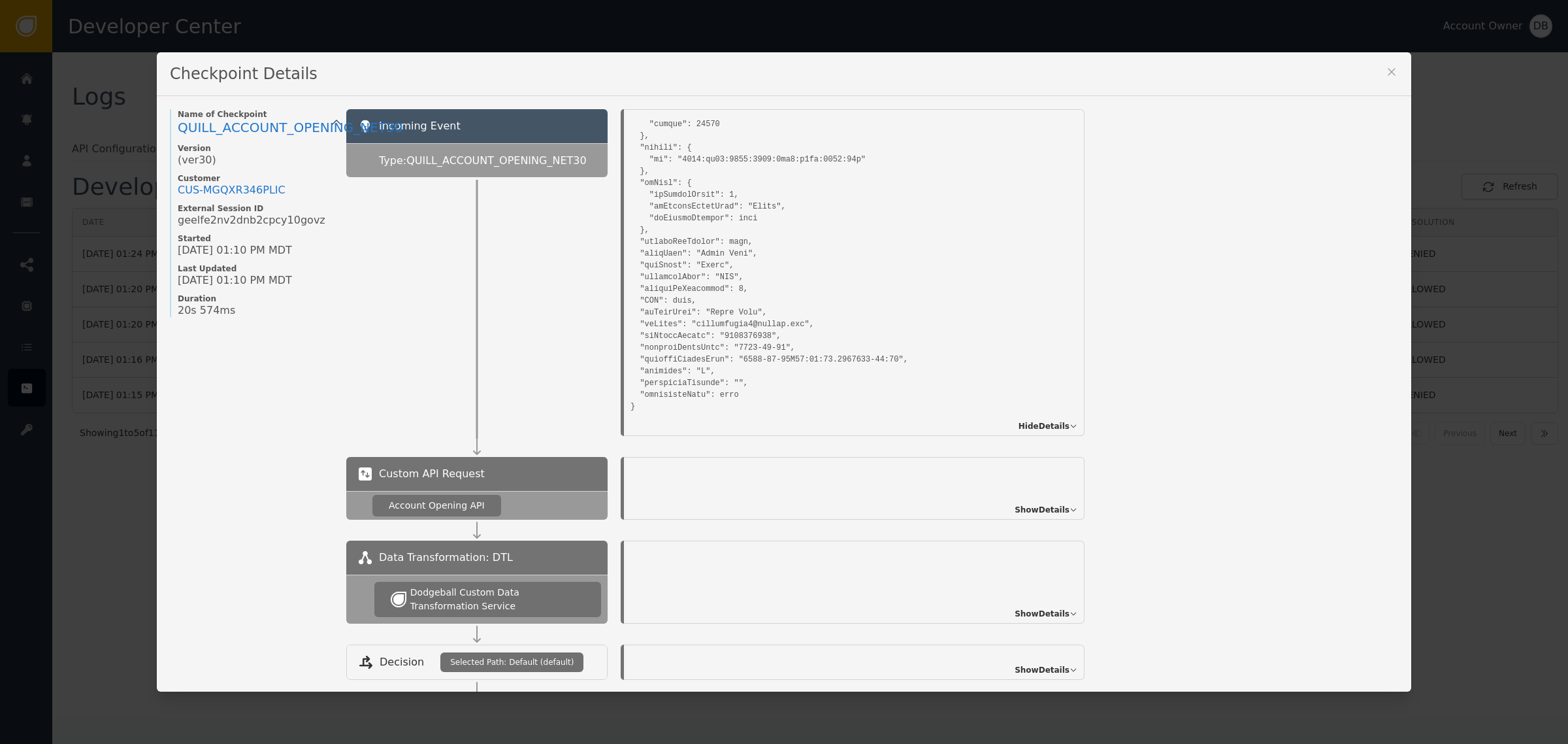
click at [1374, 66] on div "Checkpoint Details" at bounding box center [784, 74] width 1255 height 44
click at [1385, 67] on icon at bounding box center [1392, 72] width 13 height 13
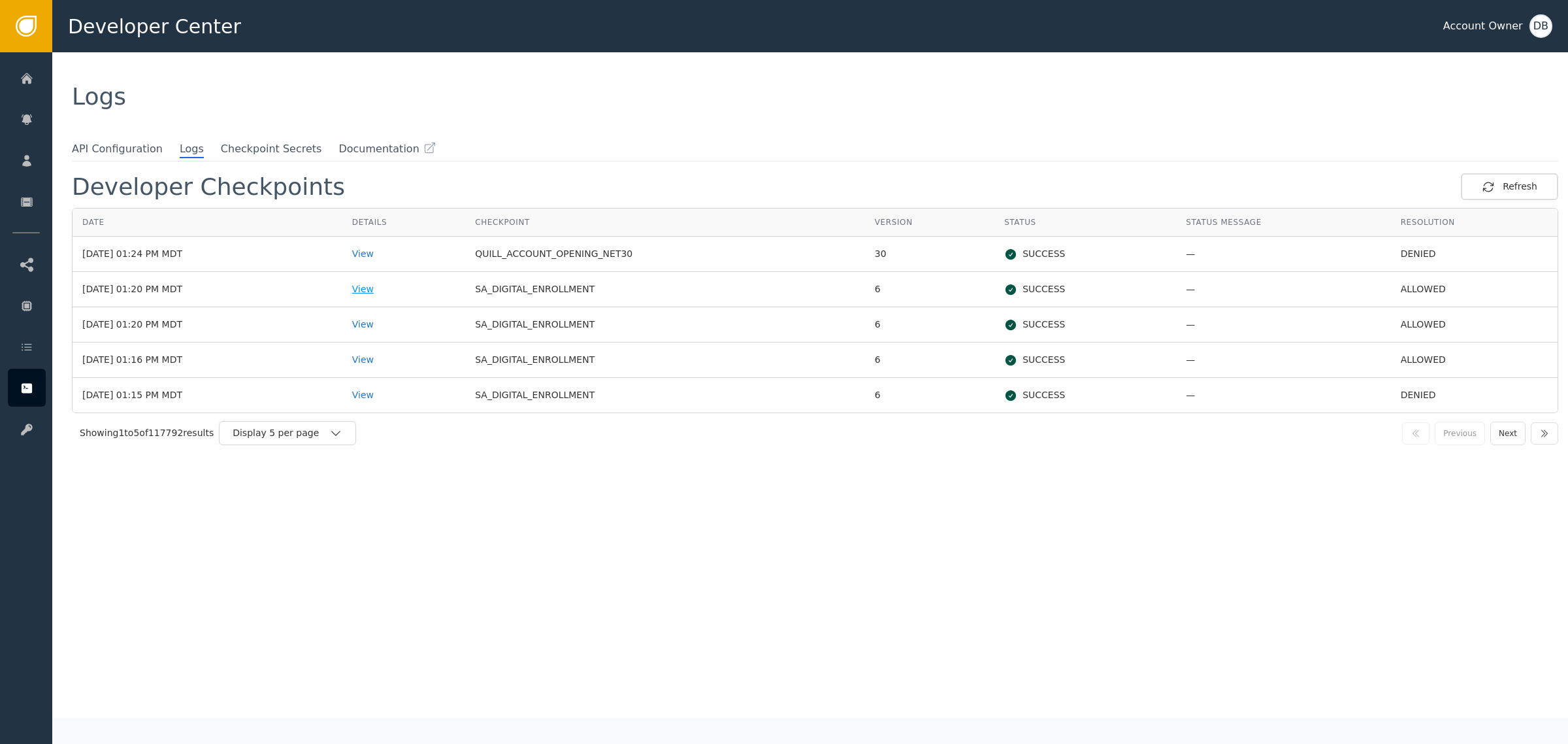
click at [404, 288] on div "View" at bounding box center [404, 288] width 103 height 14
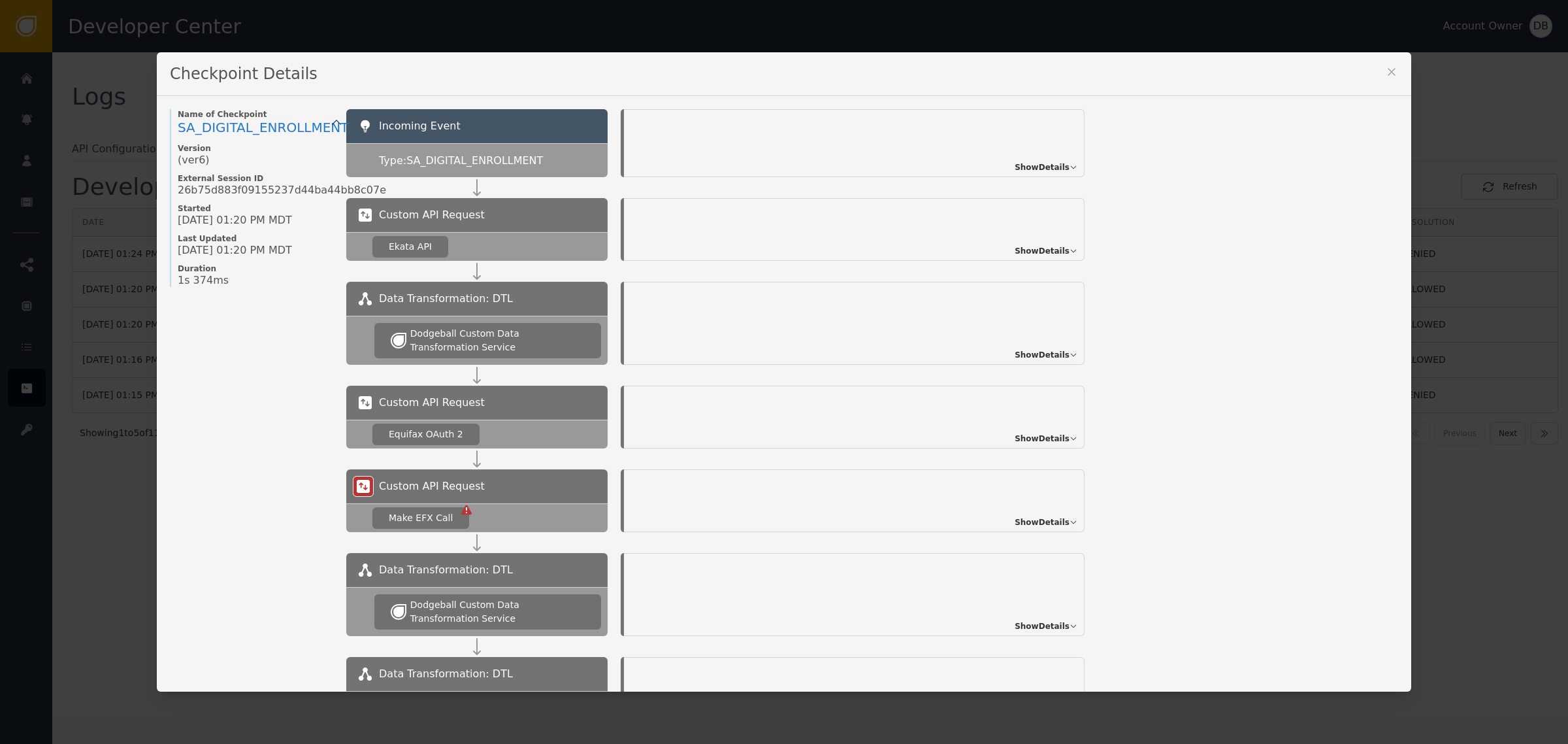
drag, startPoint x: 423, startPoint y: 232, endPoint x: 557, endPoint y: 226, distance: 134.1
click at [502, 229] on div "Custom API Request Ekata API" at bounding box center [476, 229] width 261 height 62
click at [1026, 246] on span "Show Details" at bounding box center [1042, 251] width 55 height 12
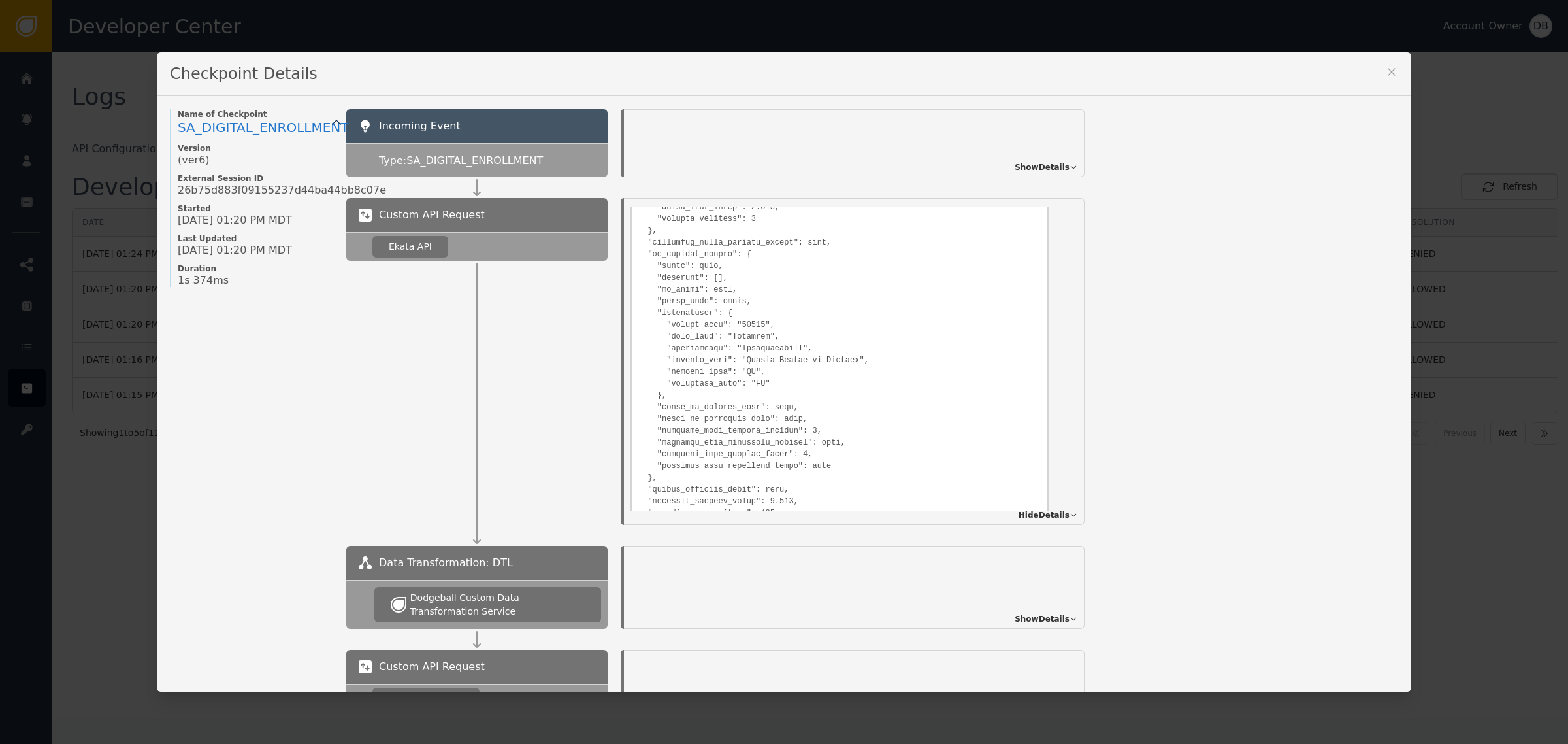
scroll to position [1225, 0]
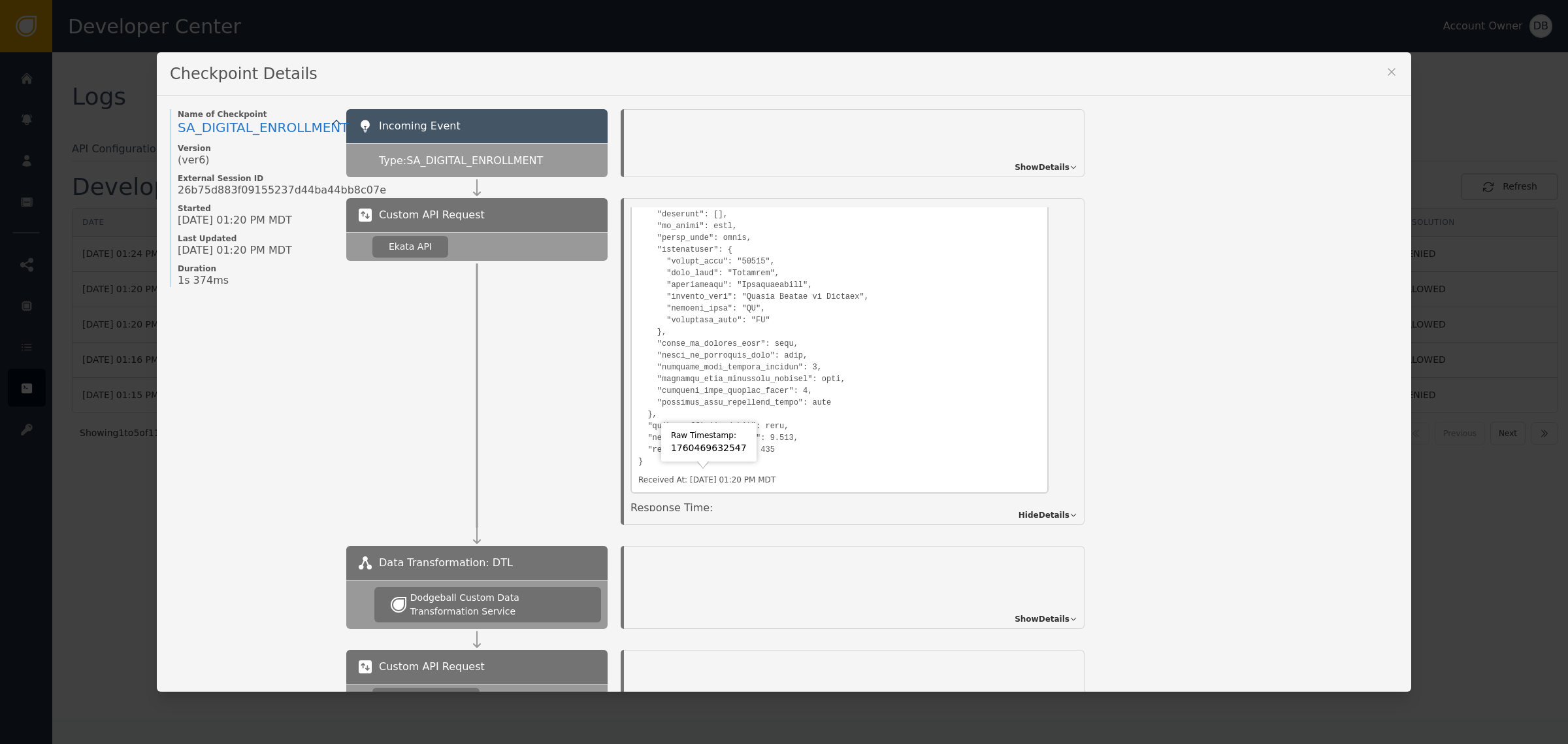
click at [1401, 78] on div "Checkpoint Details" at bounding box center [784, 74] width 1255 height 44
click at [1385, 78] on icon at bounding box center [1392, 72] width 13 height 13
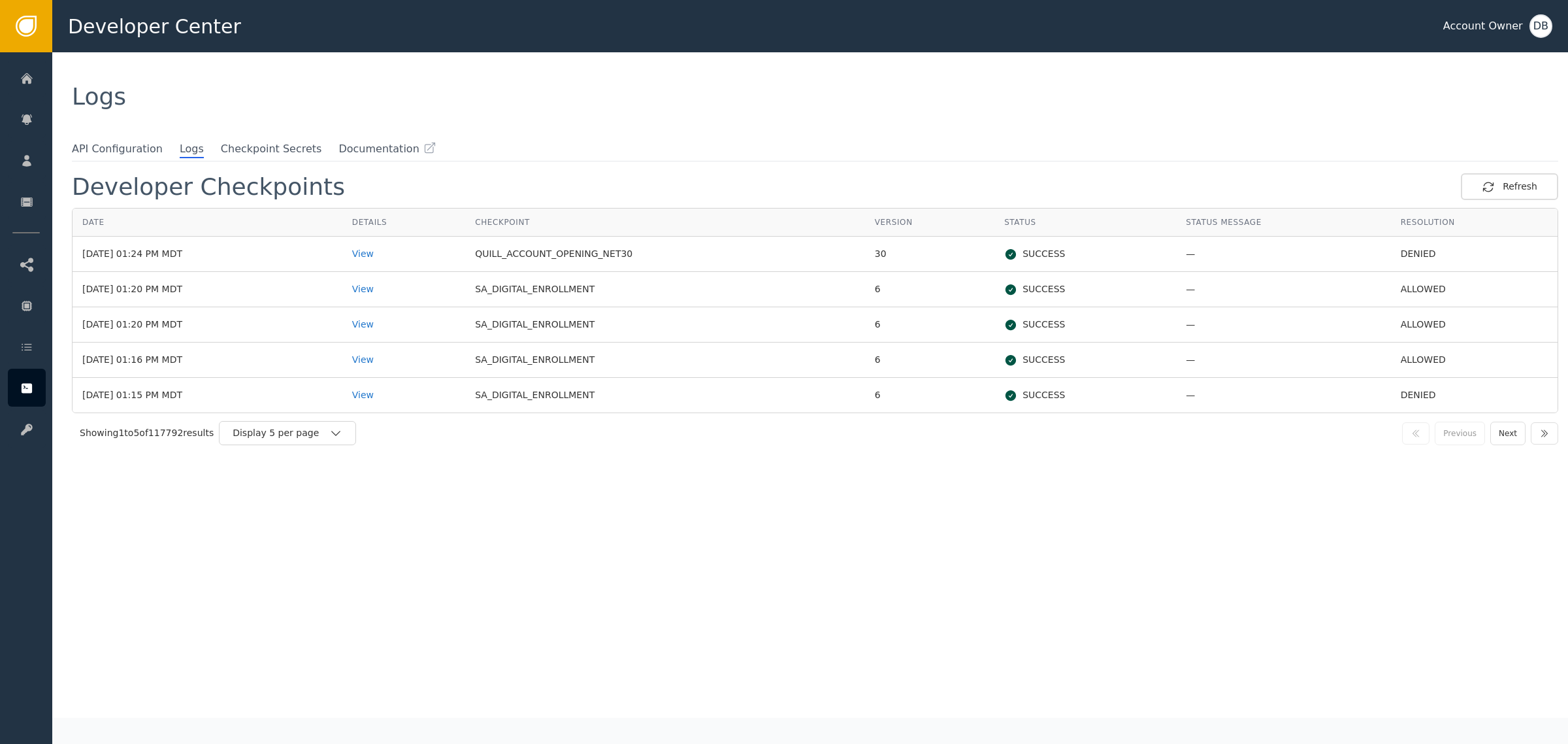
drag, startPoint x: 294, startPoint y: 440, endPoint x: 292, endPoint y: 449, distance: 9.2
click at [295, 440] on div "Display 5 per page" at bounding box center [287, 432] width 137 height 24
click at [288, 524] on div "Developer Checkpoints Refresh Date Details Checkpoint Version Status Status Mes…" at bounding box center [815, 445] width 1486 height 545
click at [297, 491] on div "Developer Checkpoints Refresh Date Details Checkpoint Version Status Status Mes…" at bounding box center [815, 445] width 1486 height 545
click at [314, 446] on div "Showing 1 to 5 of 117792 results Display 5 per page Previous Next" at bounding box center [815, 433] width 1486 height 40
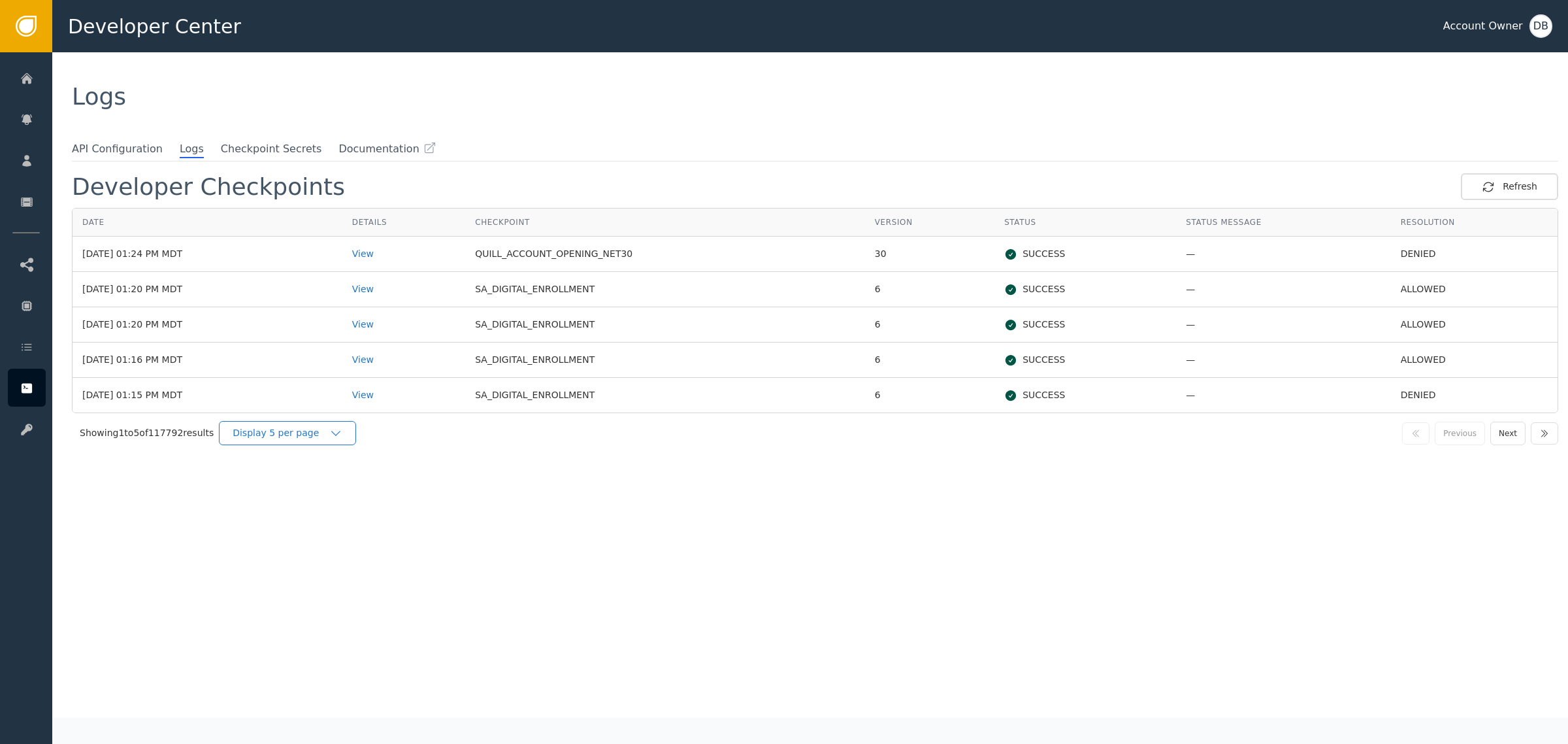
click at [317, 439] on div "Display 5 per page" at bounding box center [280, 432] width 97 height 14
click at [320, 488] on div "Display 25 per page" at bounding box center [291, 487] width 105 height 14
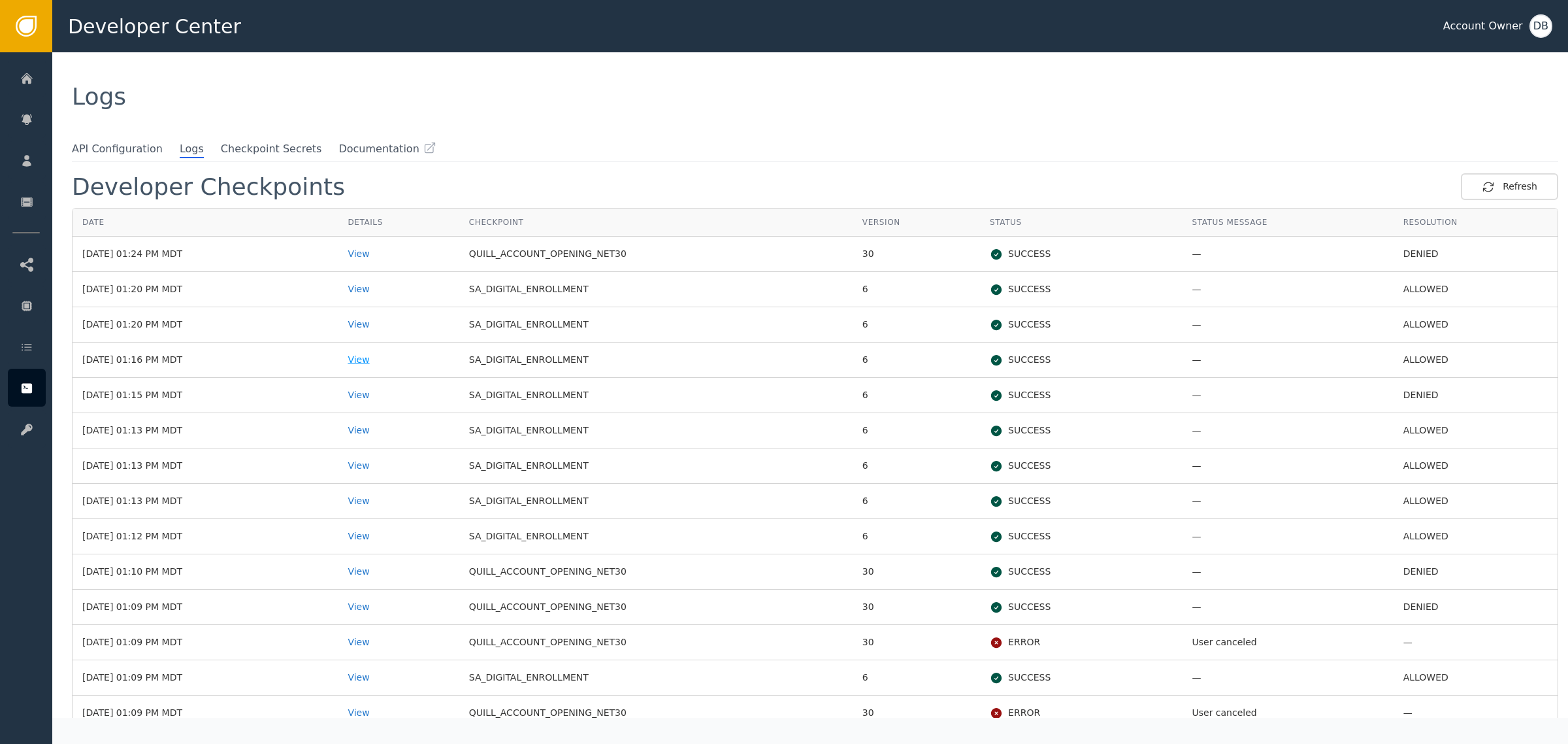
click at [403, 363] on div "View" at bounding box center [398, 360] width 101 height 14
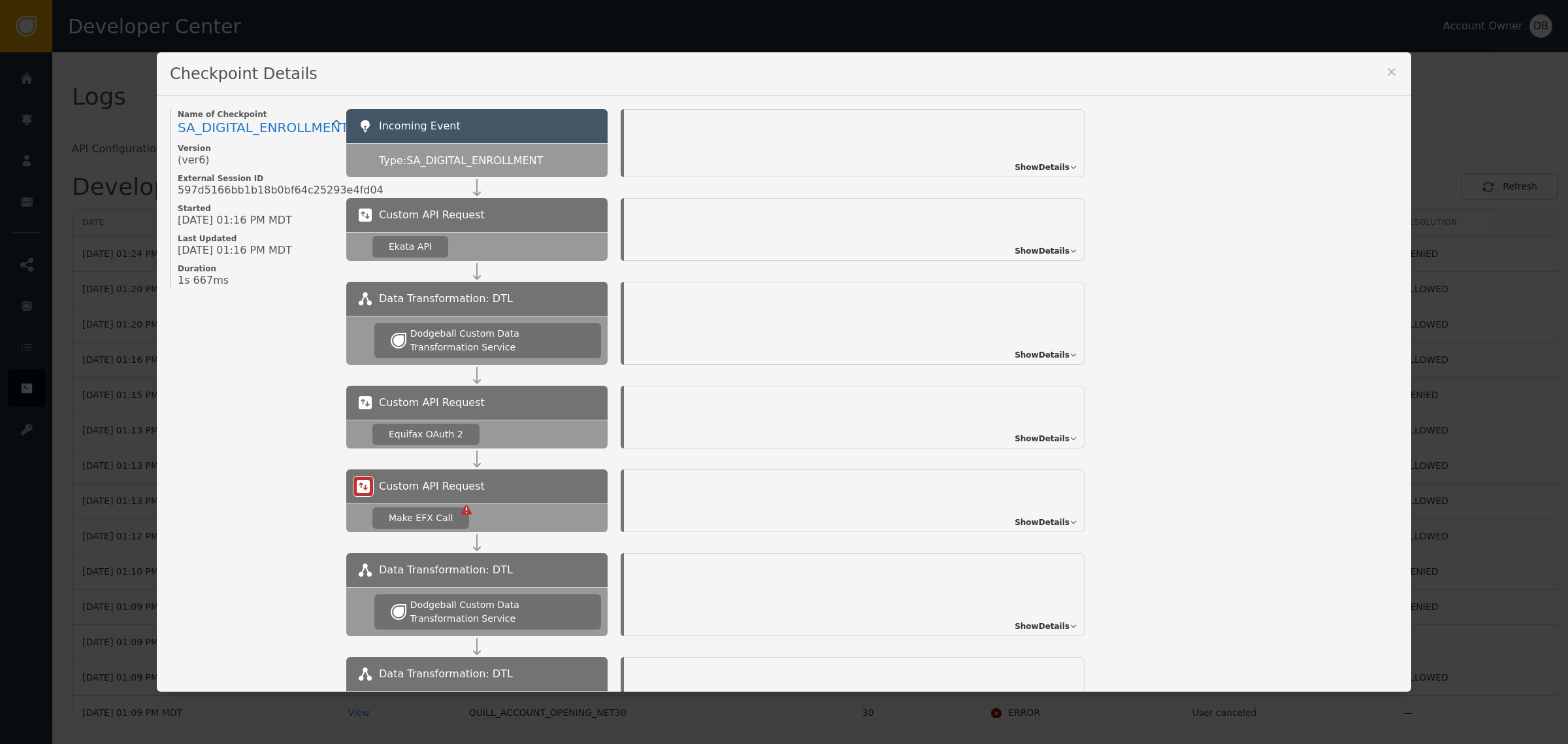
click at [1029, 264] on div "Custom API Request Ekata API Show Details" at bounding box center [872, 239] width 1052 height 83
click at [1036, 251] on span "Show Details" at bounding box center [1042, 251] width 55 height 12
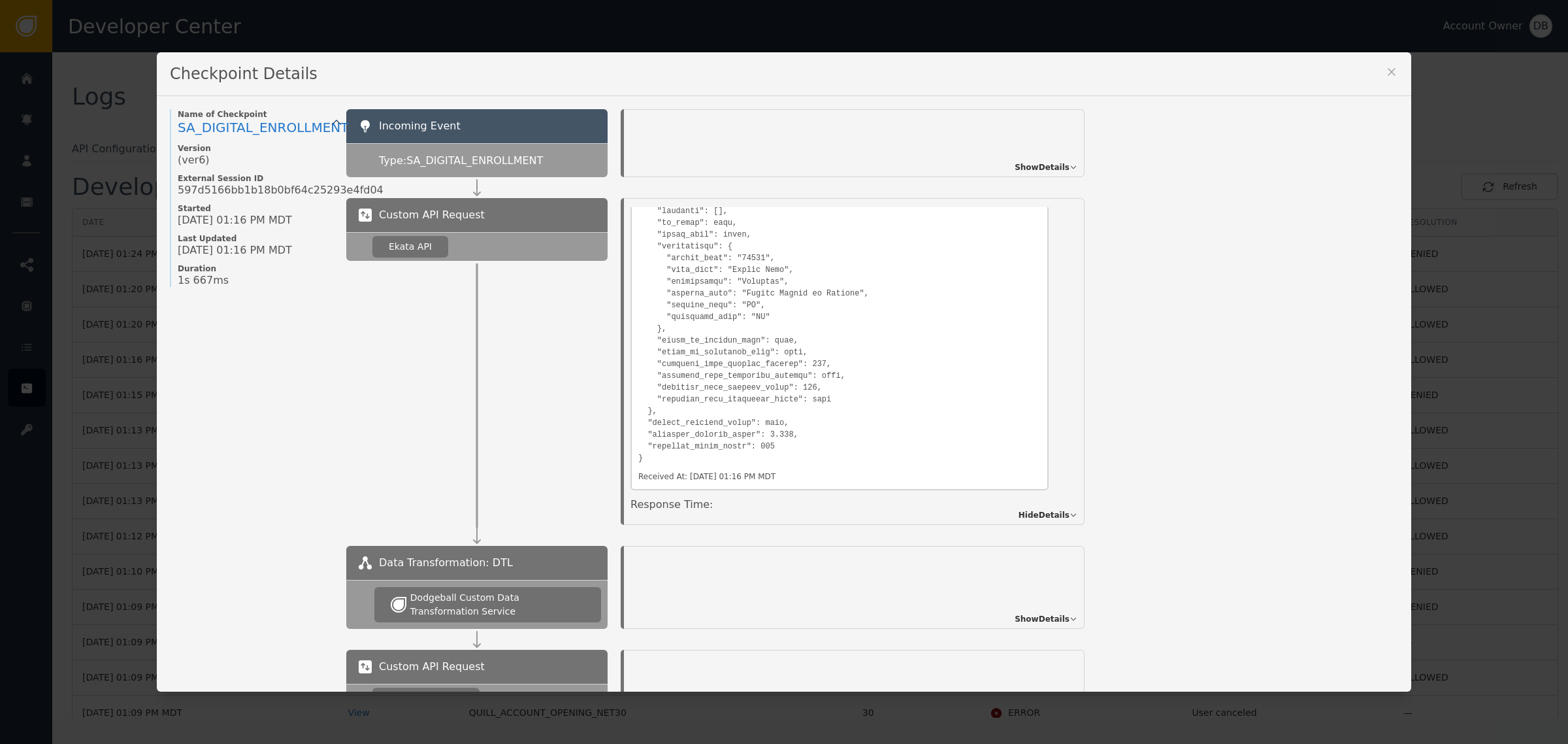
scroll to position [1329, 0]
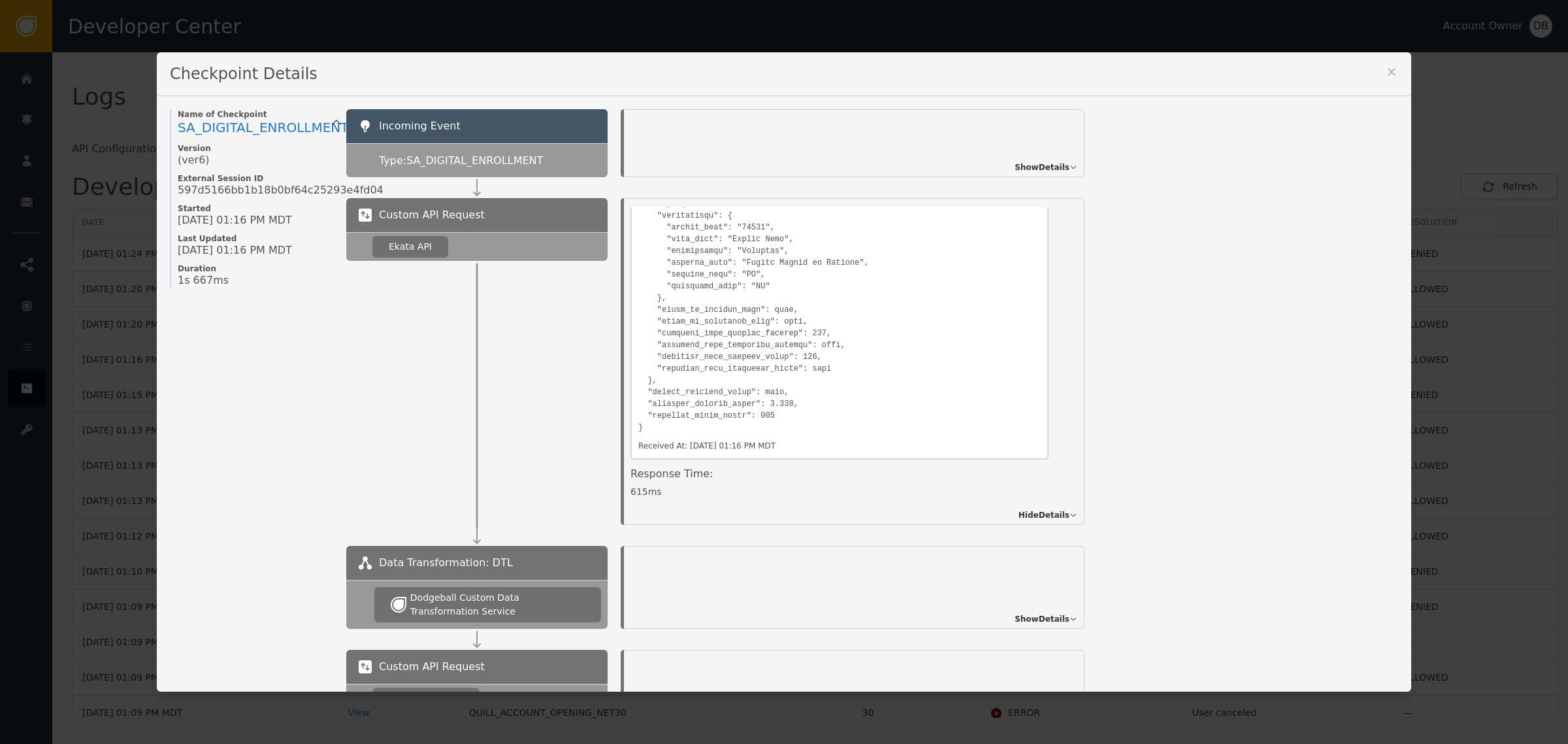
drag, startPoint x: 665, startPoint y: 489, endPoint x: 621, endPoint y: 485, distance: 44.2
click at [624, 485] on div "Details Overview Description: Ekata API Identifier: 9322f552-cafb-40a9-af0d-297…" at bounding box center [854, 361] width 460 height 327
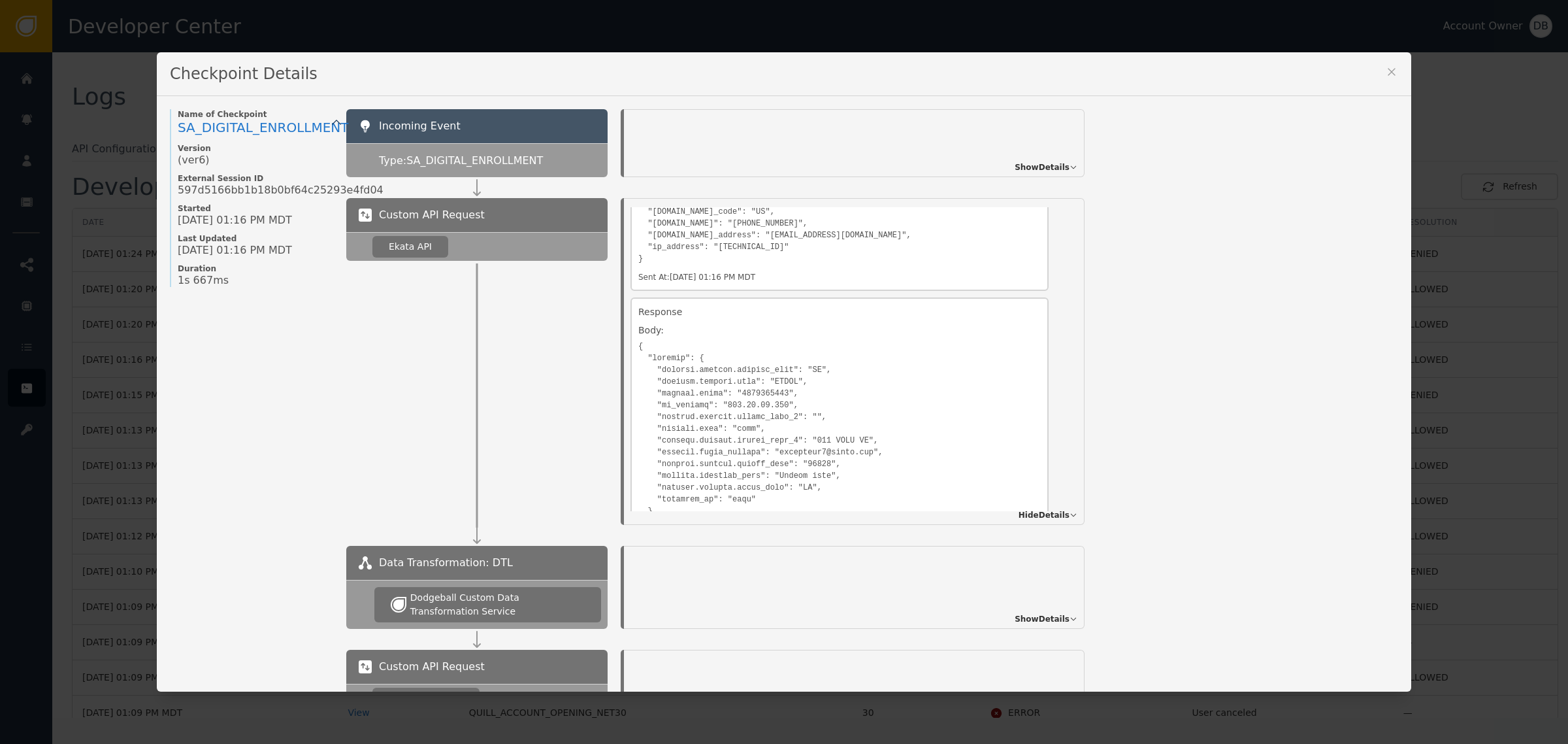
scroll to position [245, 0]
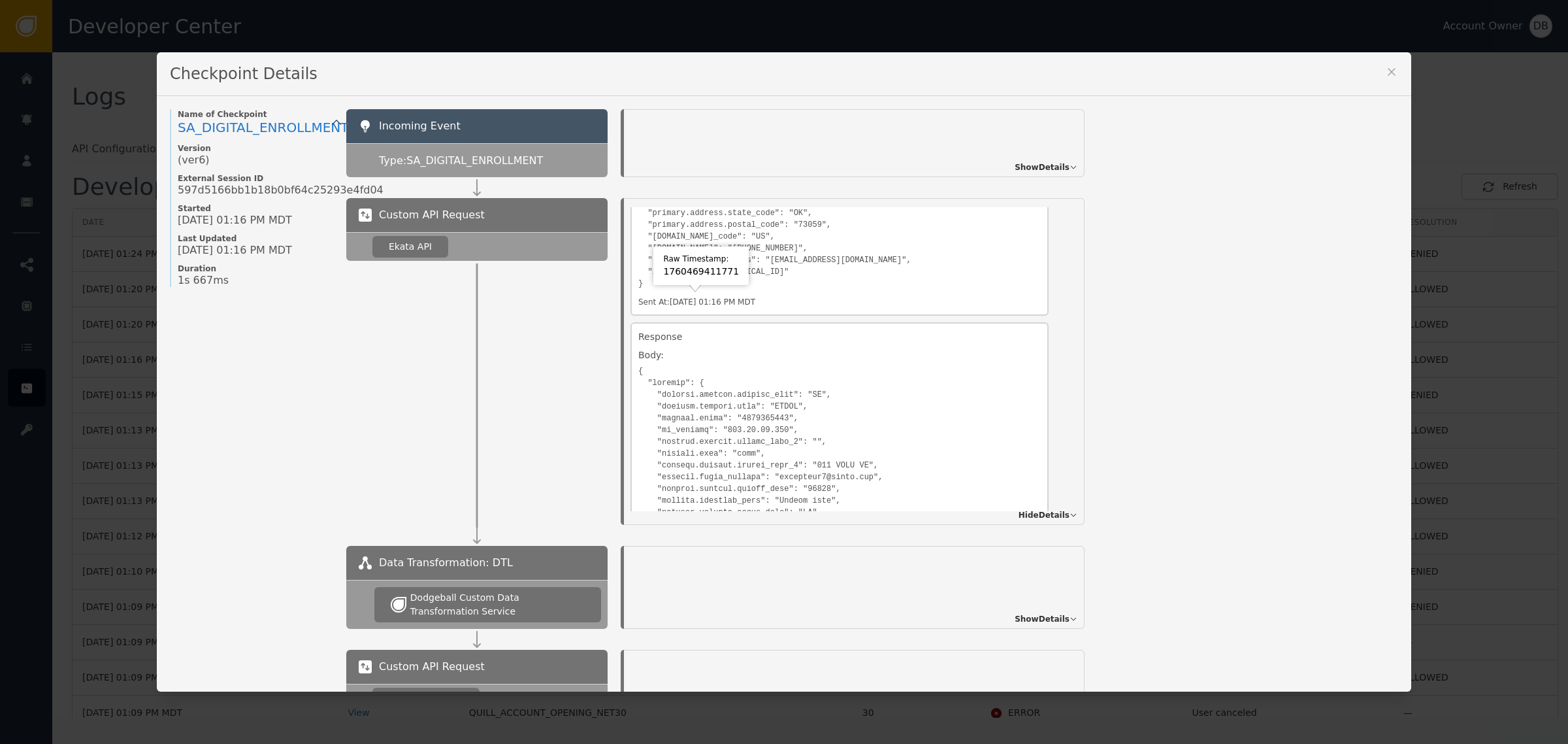
click at [690, 279] on div "Raw Timestamp: 1760469411771" at bounding box center [701, 266] width 89 height 32
copy div "1760469411771"
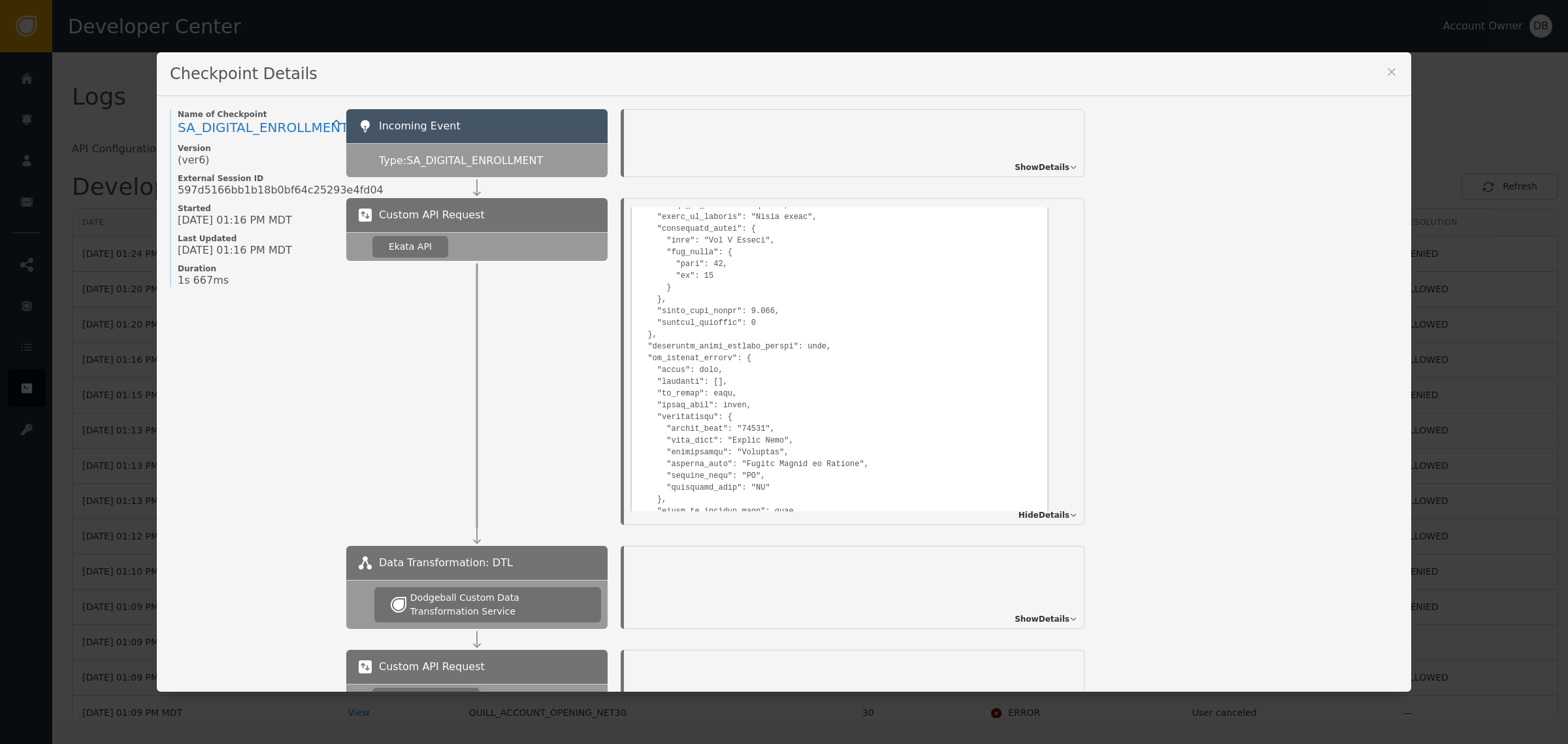
scroll to position [1329, 0]
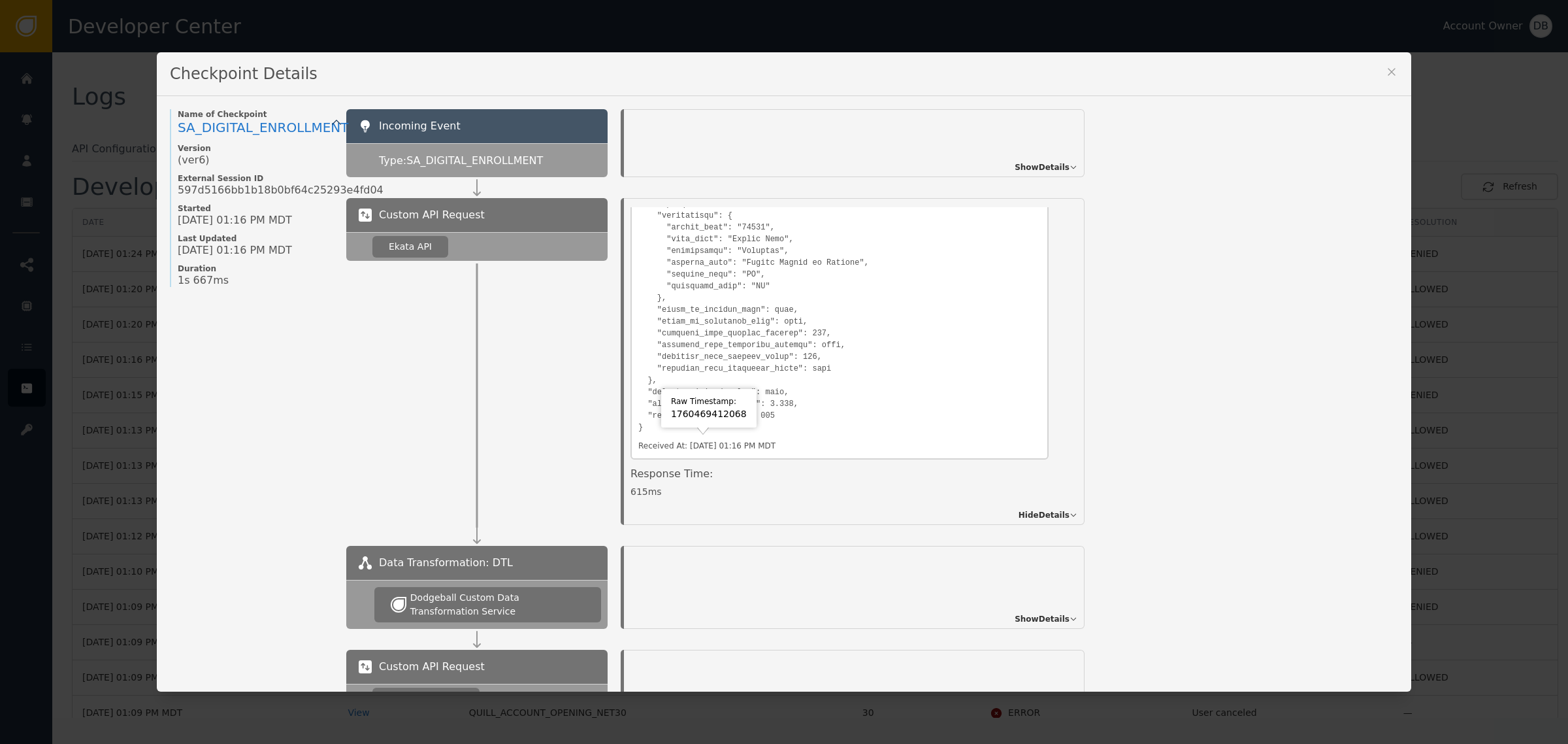
click at [702, 416] on div "1760469412068" at bounding box center [709, 413] width 76 height 14
copy div "1760469412068"
drag, startPoint x: 660, startPoint y: 490, endPoint x: 609, endPoint y: 487, distance: 51.1
click at [609, 487] on div "Details Overview Description: Ekata API Identifier: 9322f552-cafb-40a9-af0d-297…" at bounding box center [853, 361] width 490 height 327
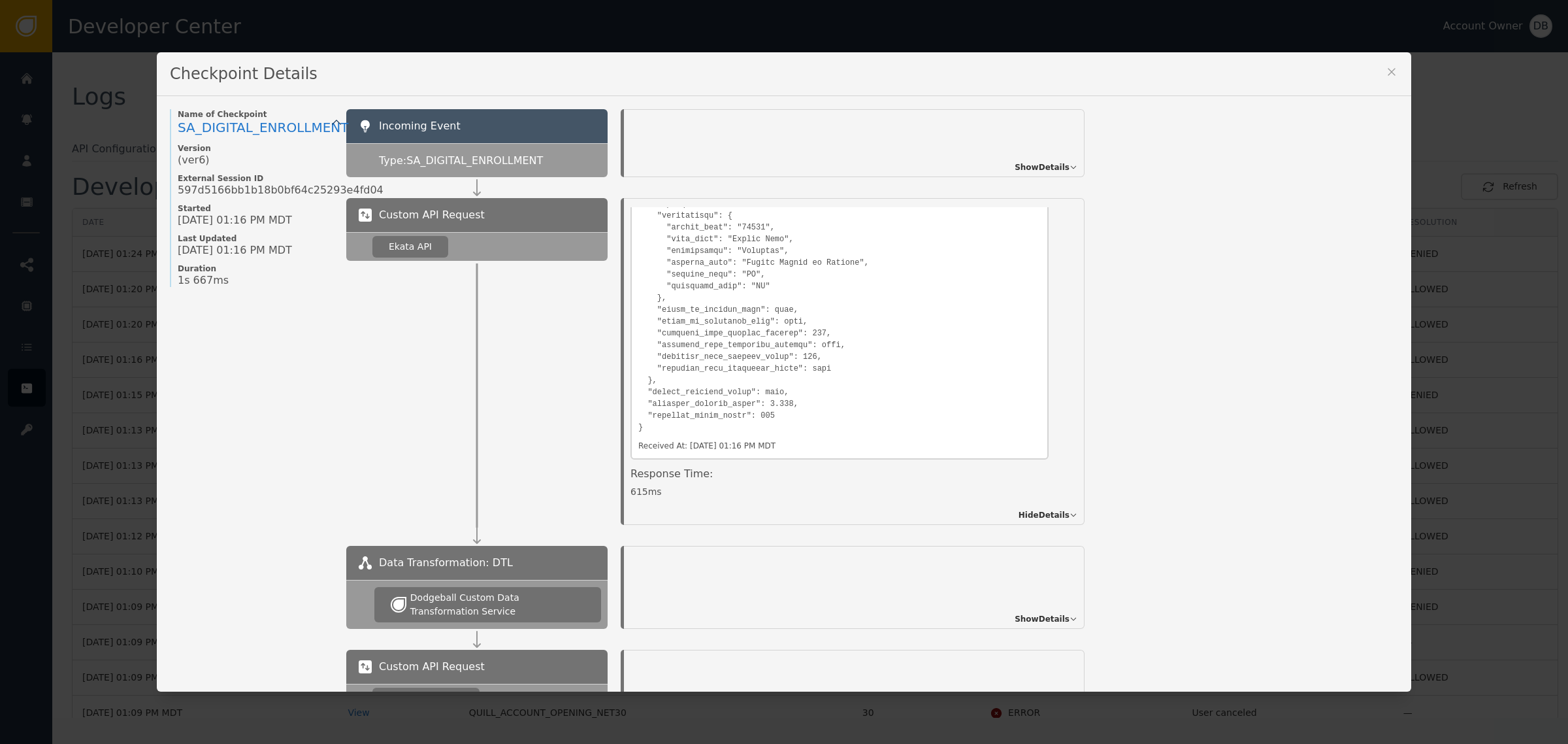
click at [630, 489] on div "615 ms" at bounding box center [839, 491] width 418 height 14
drag, startPoint x: 625, startPoint y: 489, endPoint x: 685, endPoint y: 507, distance: 62.6
click at [630, 489] on div "615 ms" at bounding box center [839, 491] width 418 height 14
drag, startPoint x: 1382, startPoint y: 73, endPoint x: 1194, endPoint y: 251, distance: 258.9
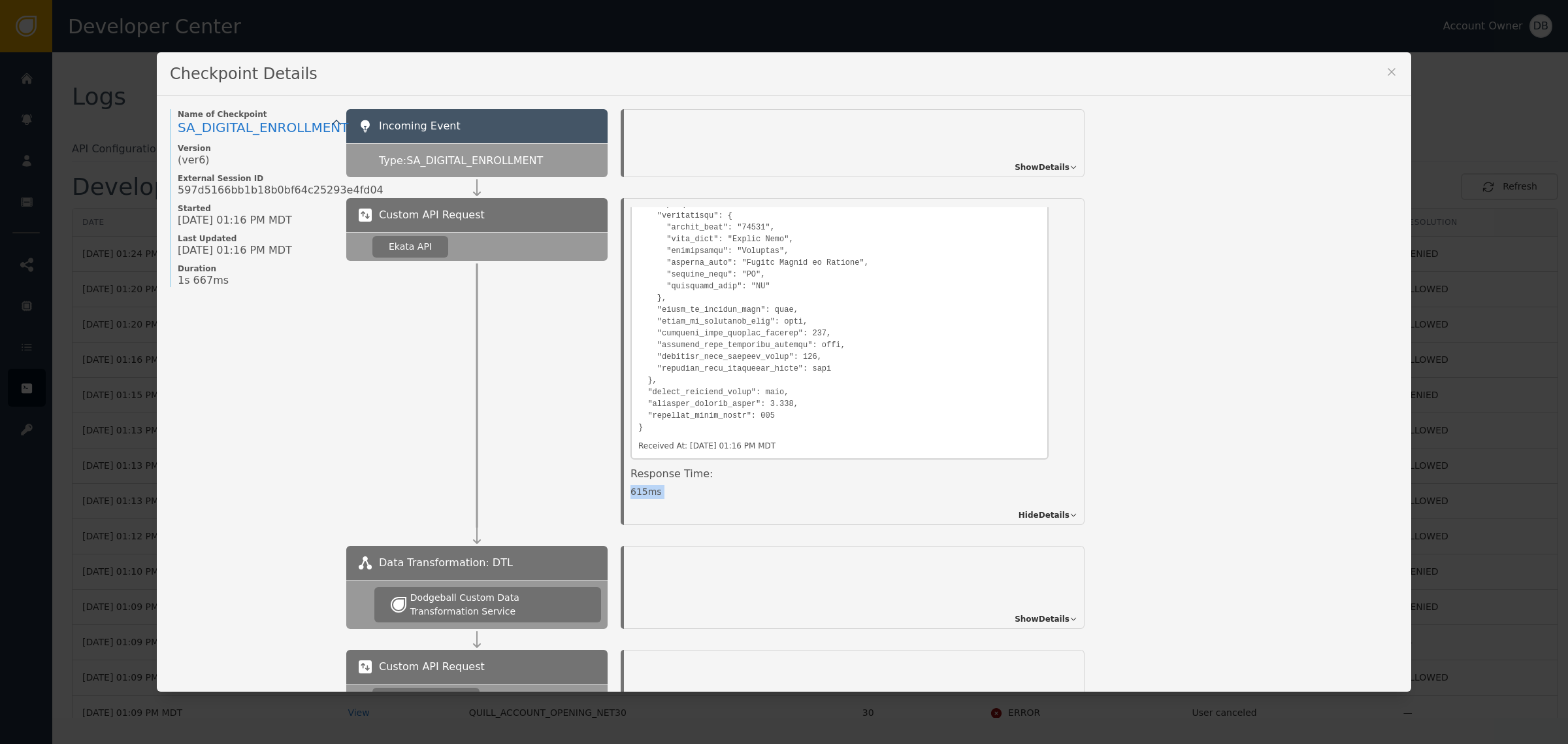
click at [1220, 247] on div "Checkpoint Details Name of Checkpoint SA_DIGITAL_ENROLLMENT Version (ver 6 ) Ex…" at bounding box center [784, 371] width 1255 height 638
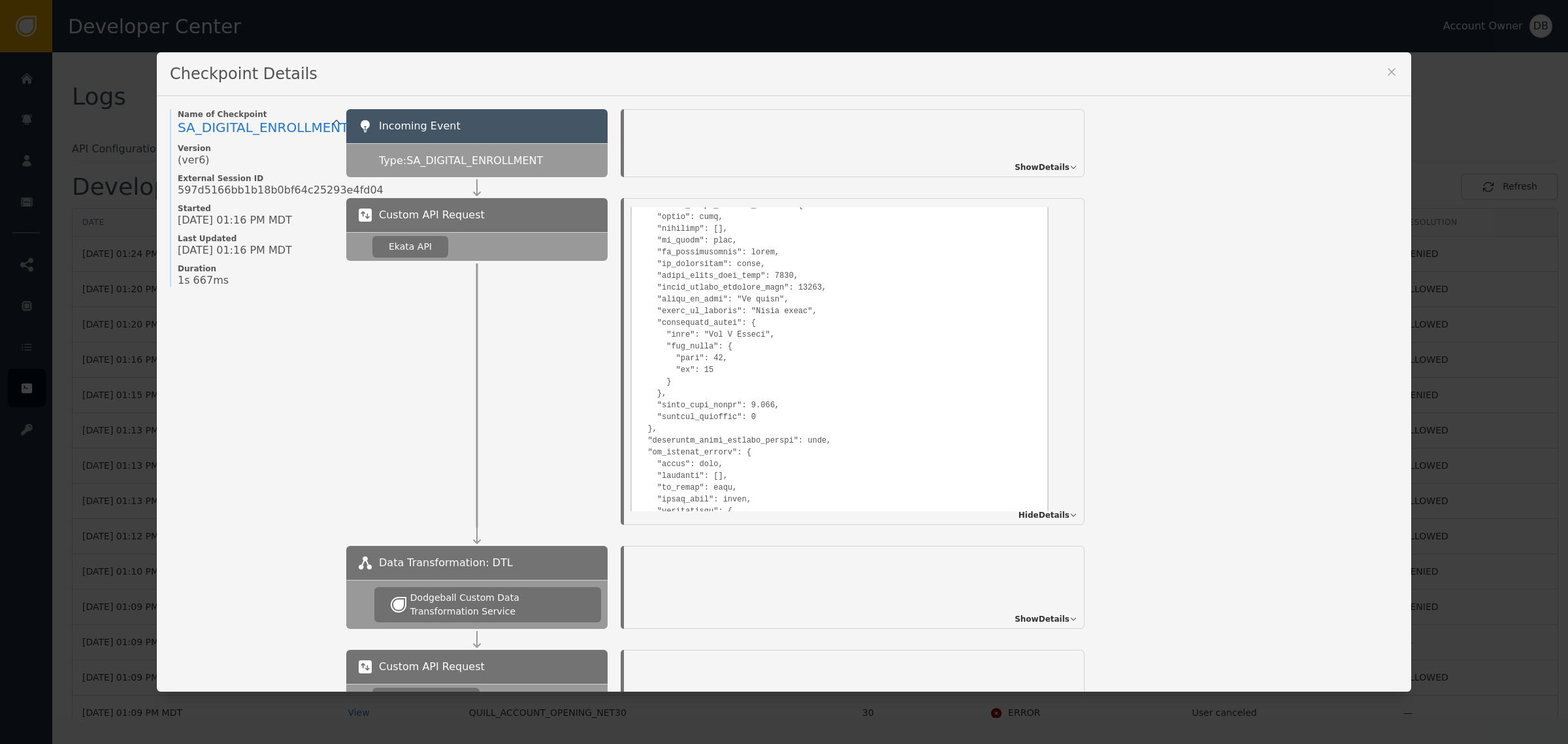
scroll to position [0, 0]
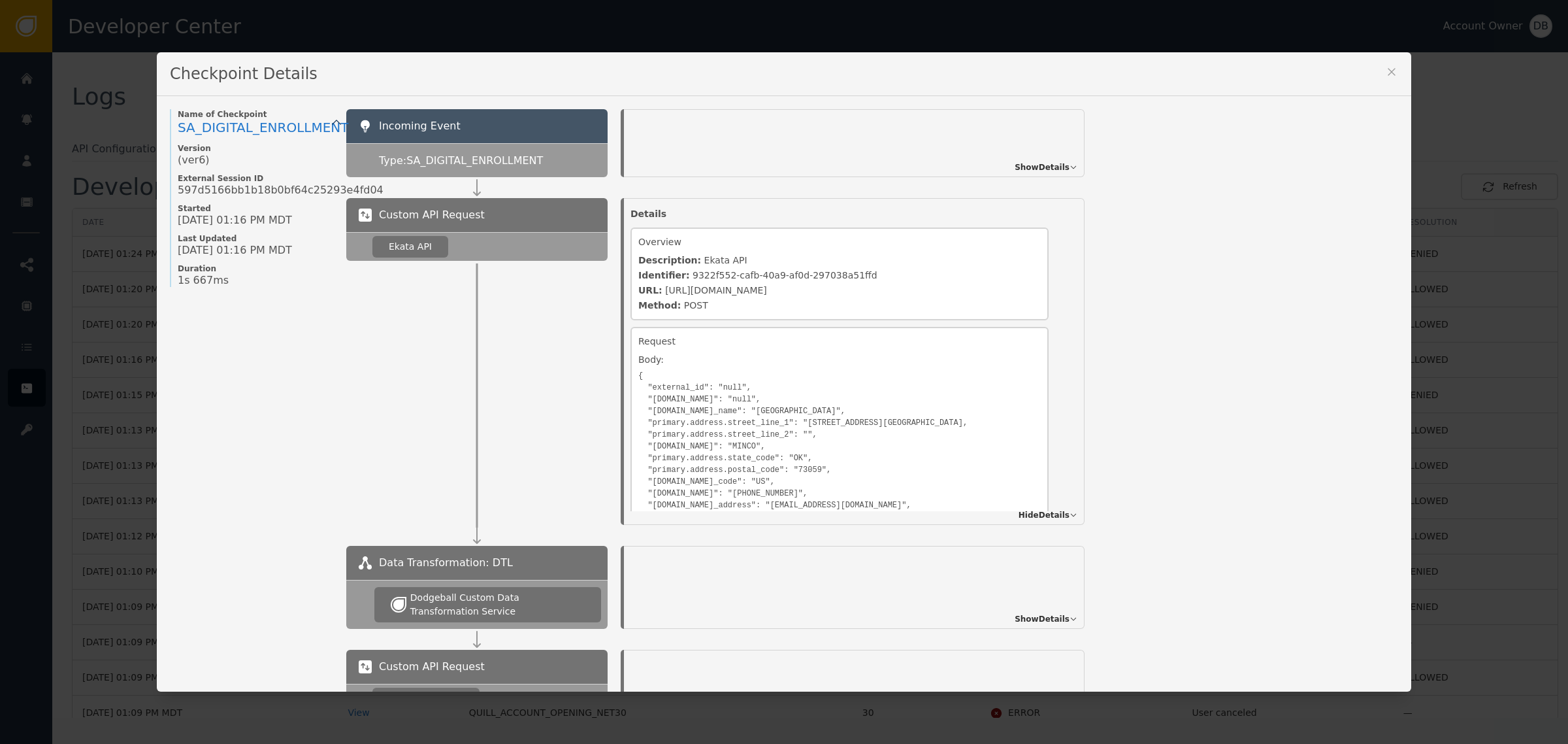
click at [1386, 69] on icon at bounding box center [1392, 72] width 13 height 13
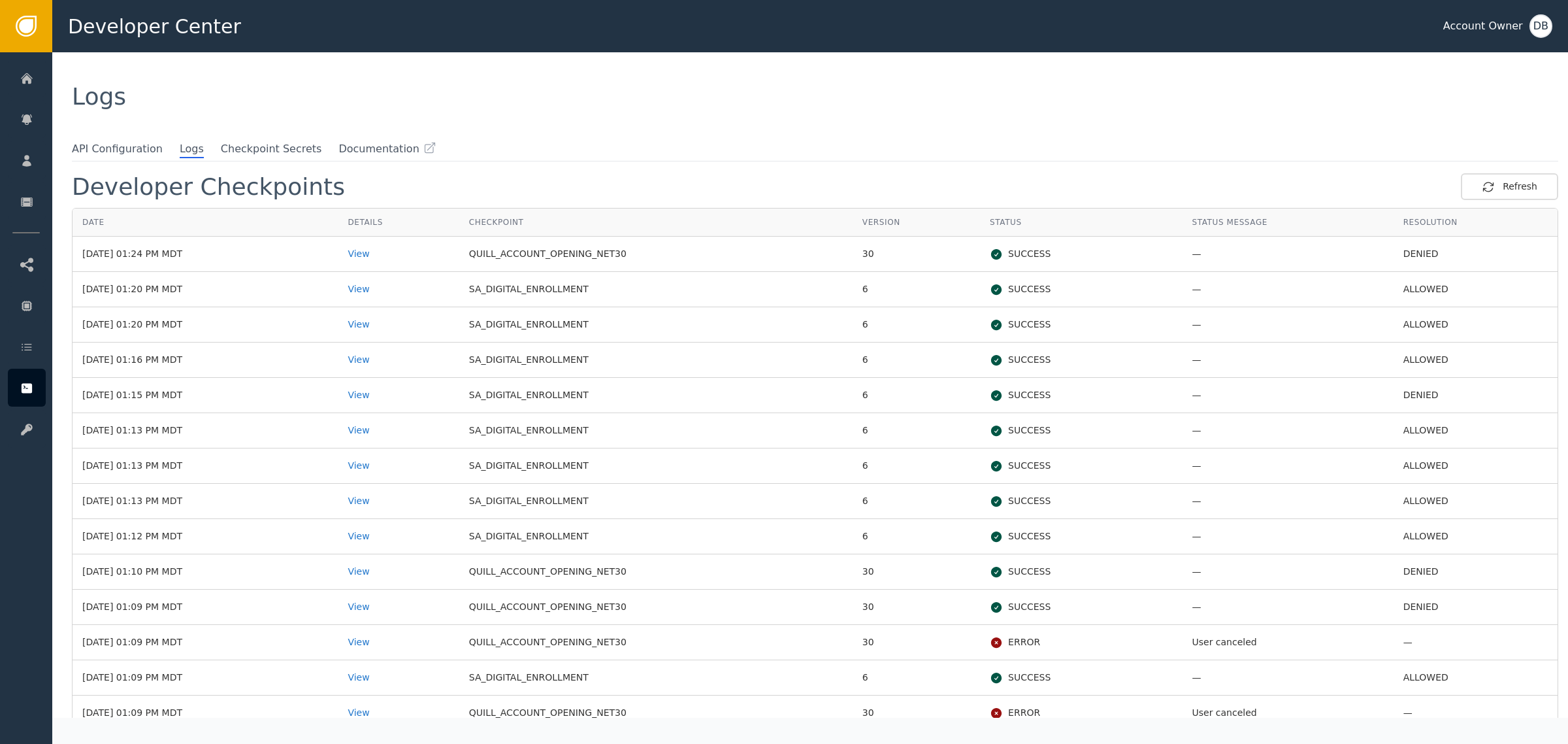
click at [368, 354] on td "View" at bounding box center [398, 360] width 121 height 35
click at [378, 534] on div "View" at bounding box center [398, 536] width 101 height 14
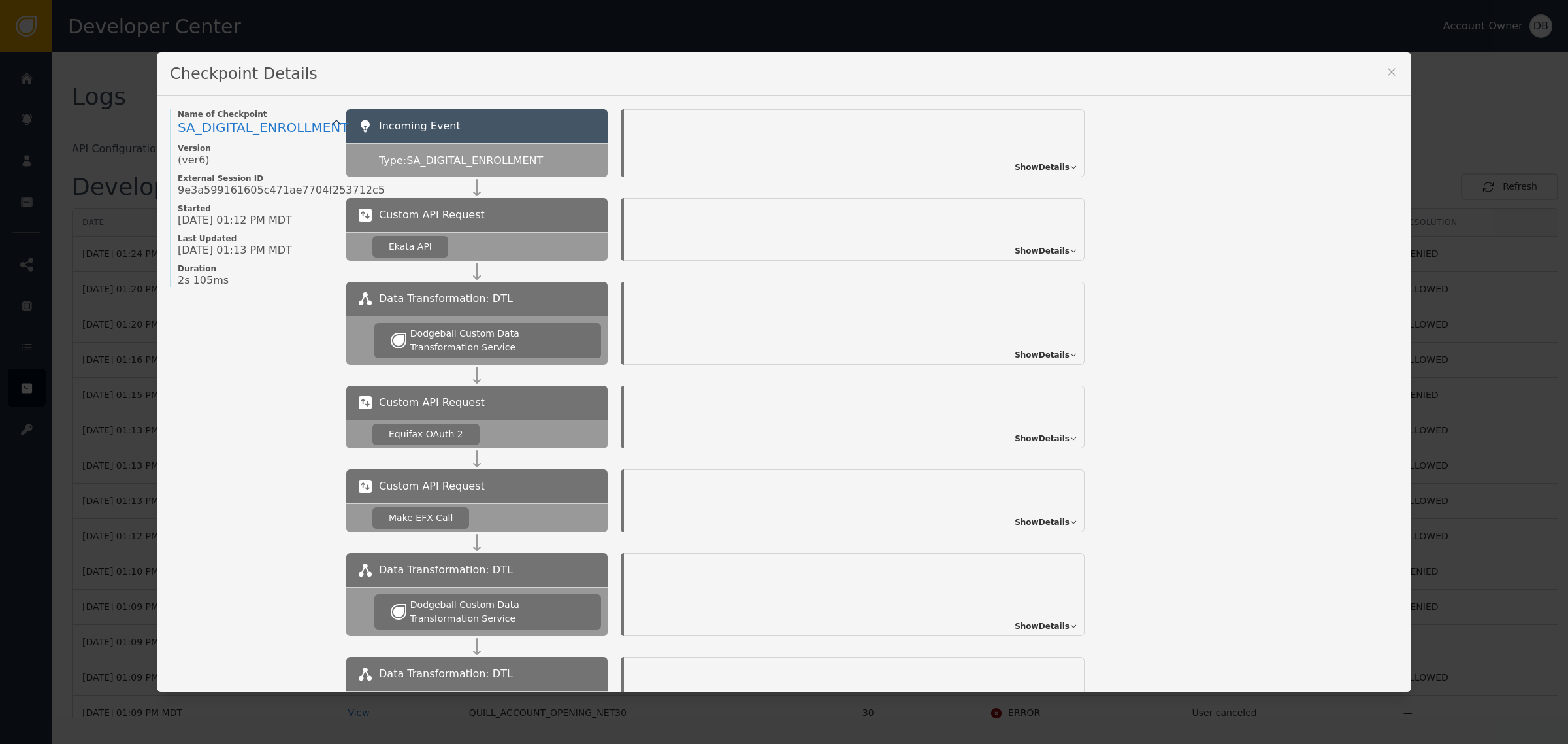
click at [1038, 237] on div "Show Details" at bounding box center [854, 229] width 460 height 62
click at [1040, 251] on span "Show Details" at bounding box center [1042, 251] width 55 height 12
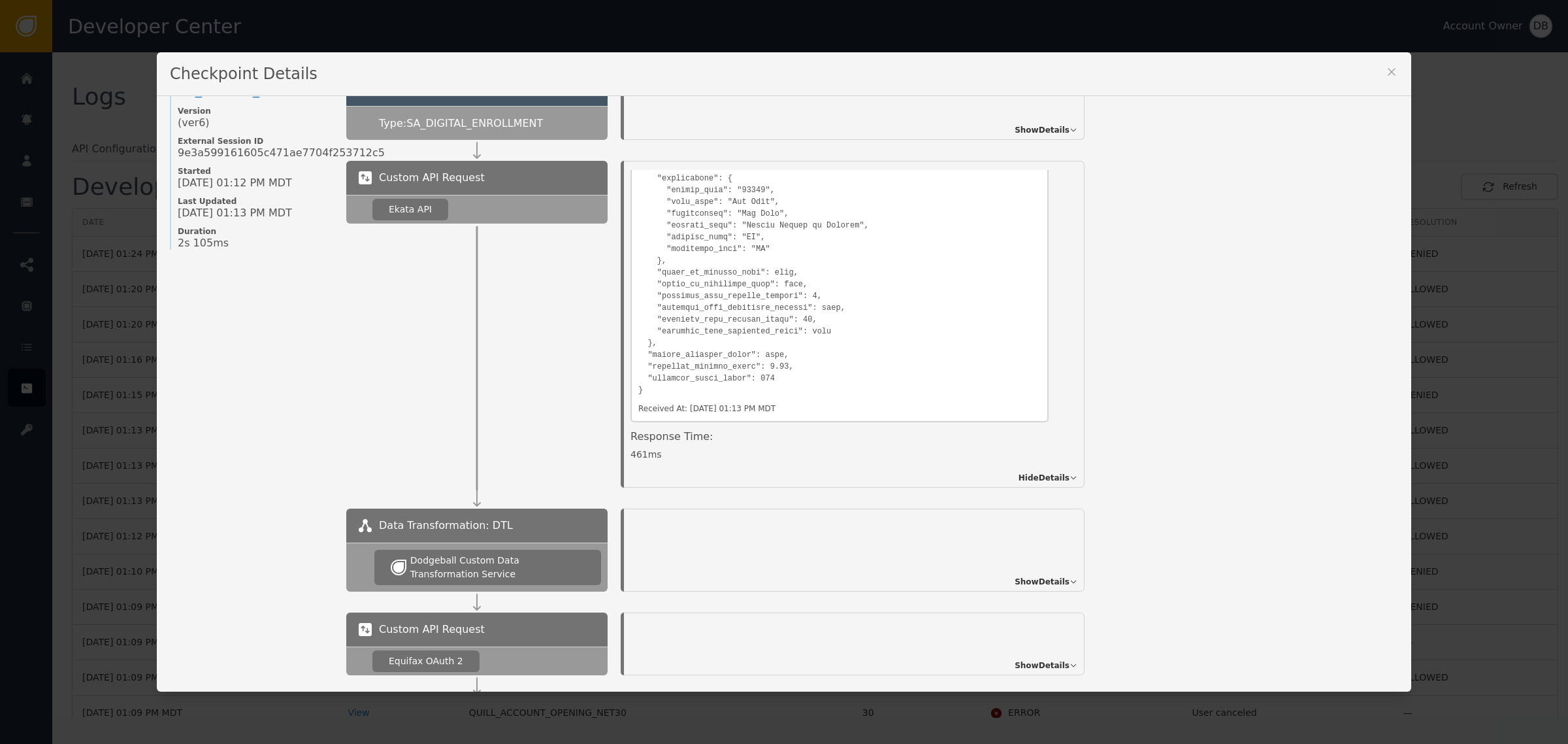
scroll to position [82, 0]
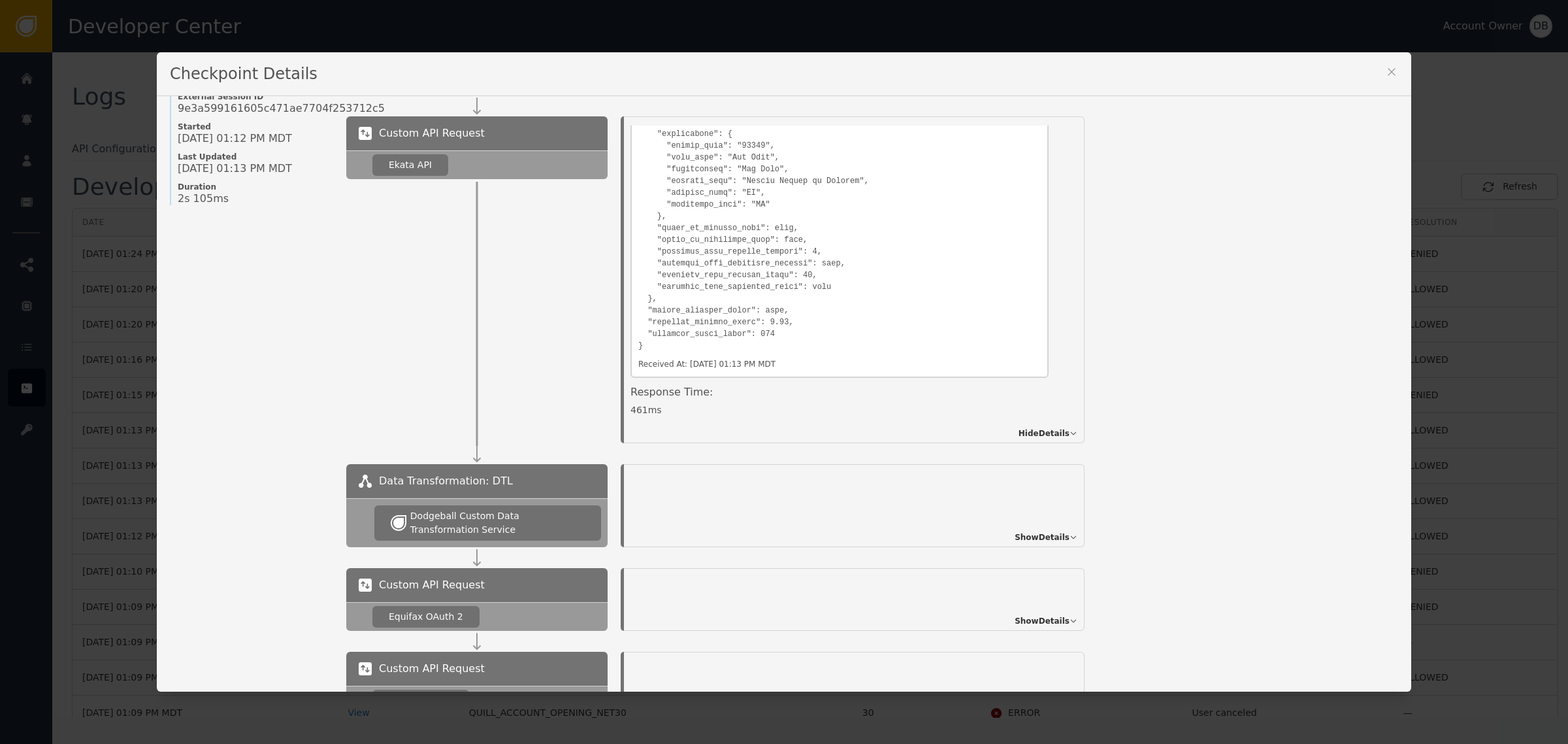
click at [1390, 74] on icon at bounding box center [1392, 72] width 13 height 13
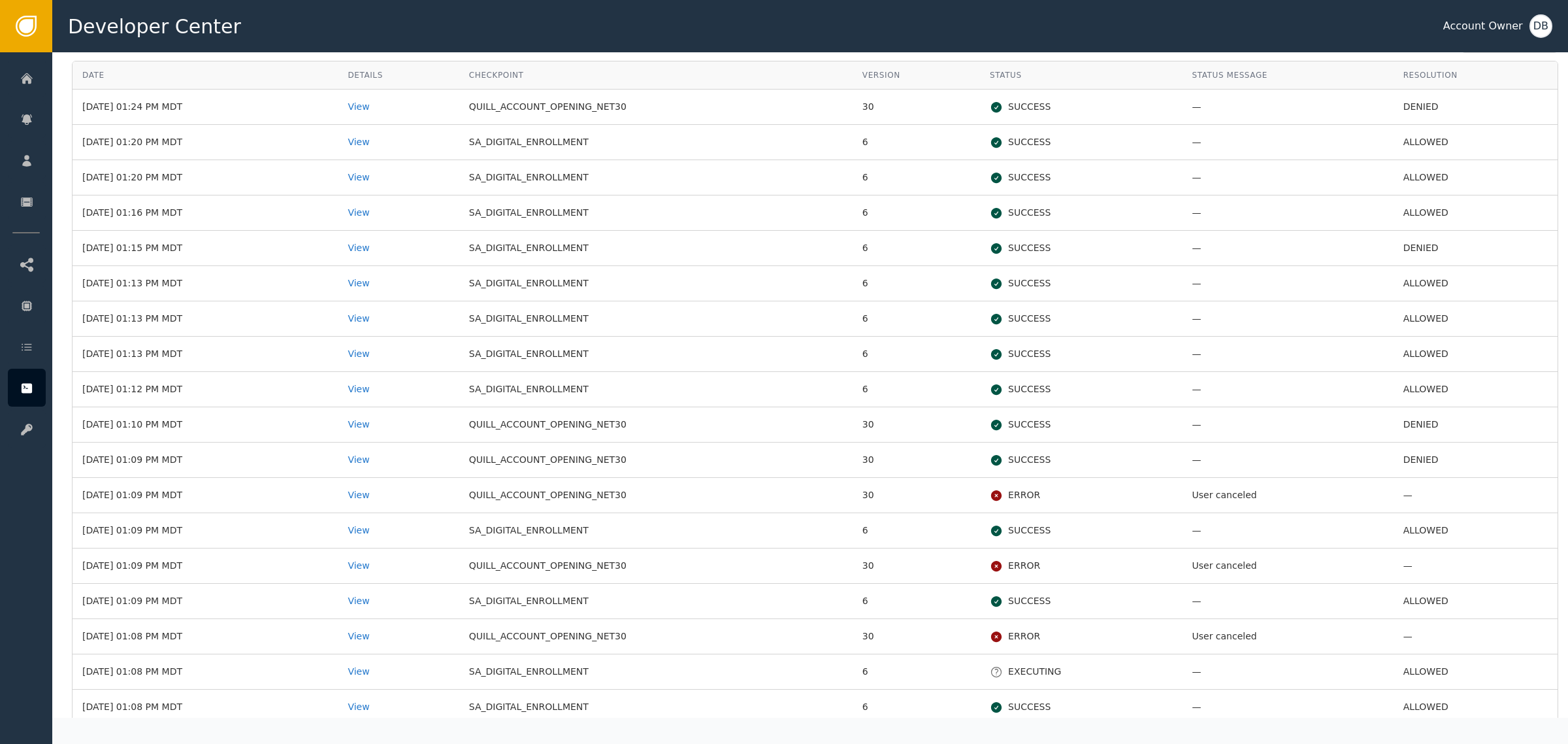
scroll to position [163, 0]
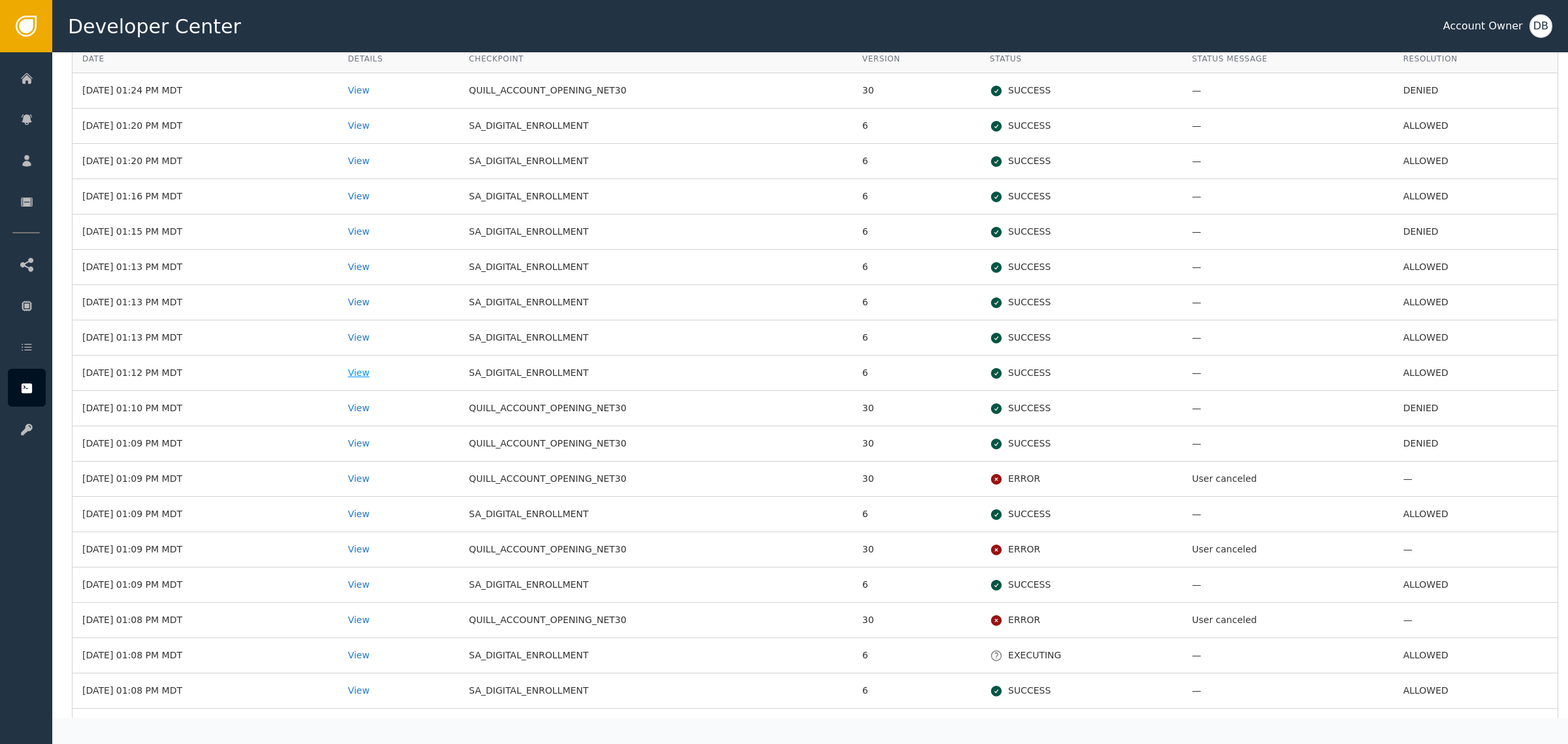
click at [396, 371] on div "View" at bounding box center [398, 372] width 101 height 14
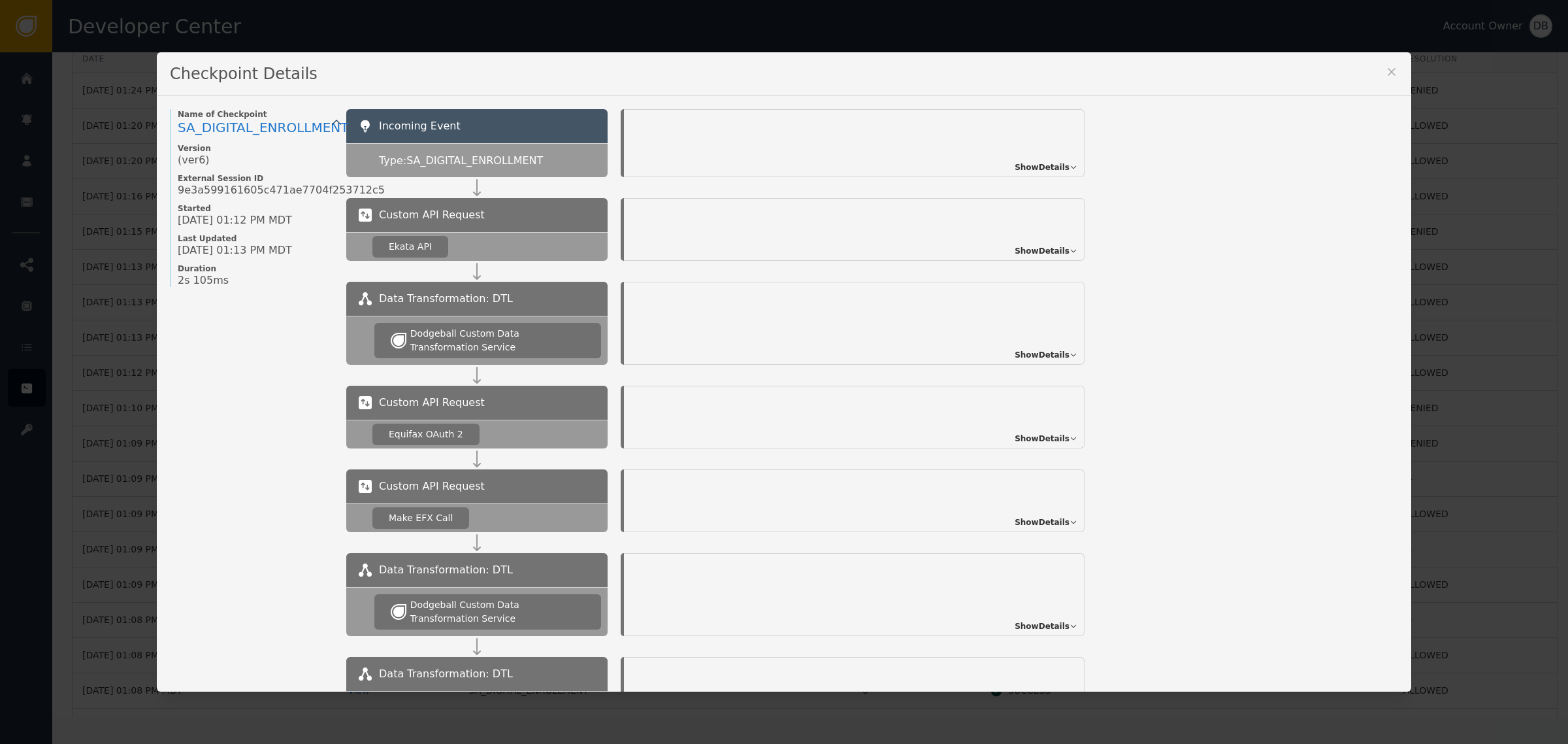
click at [1053, 262] on div "Custom API Request Ekata API Show Details" at bounding box center [872, 239] width 1052 height 83
click at [1053, 251] on span "Show Details" at bounding box center [1042, 251] width 55 height 12
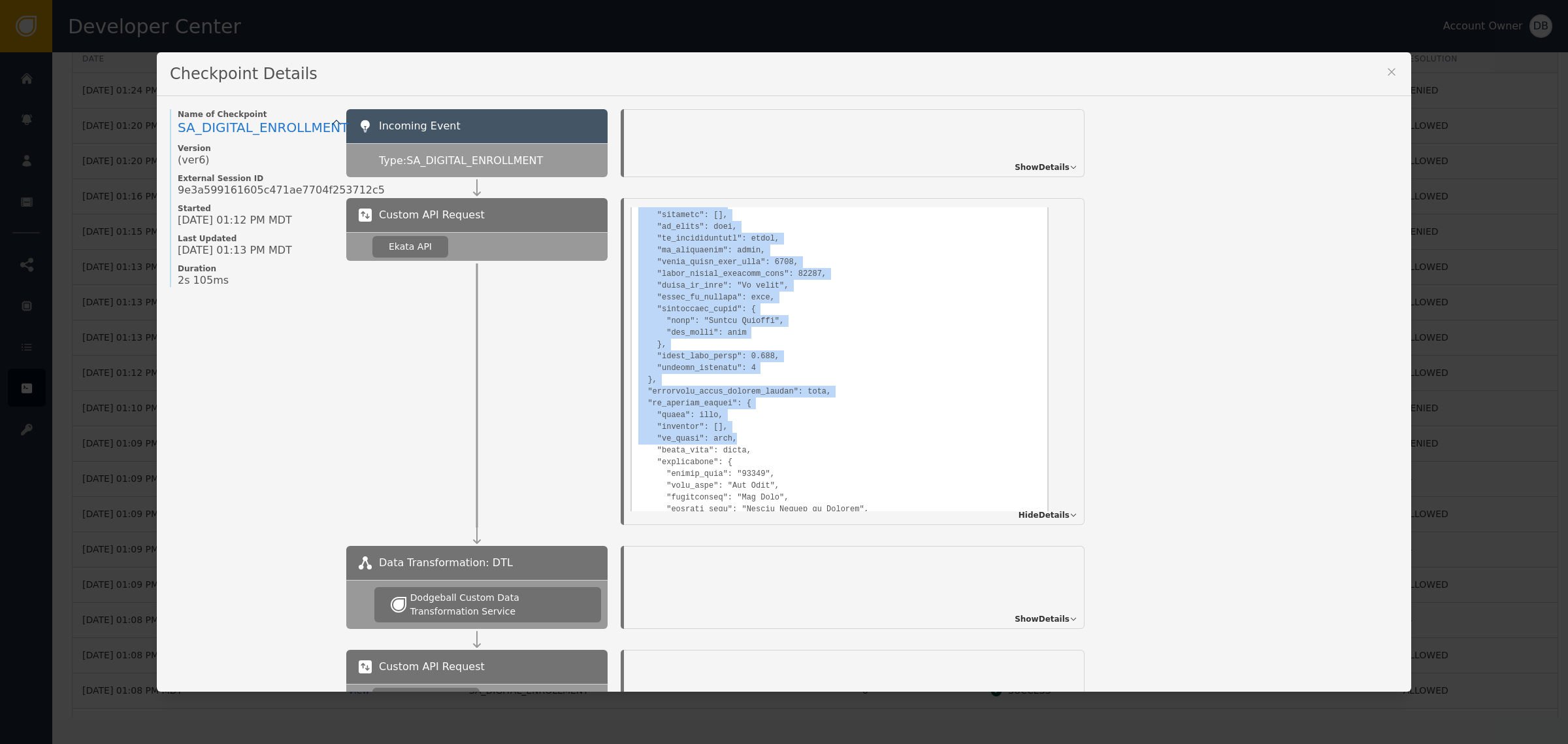
scroll to position [1259, 0]
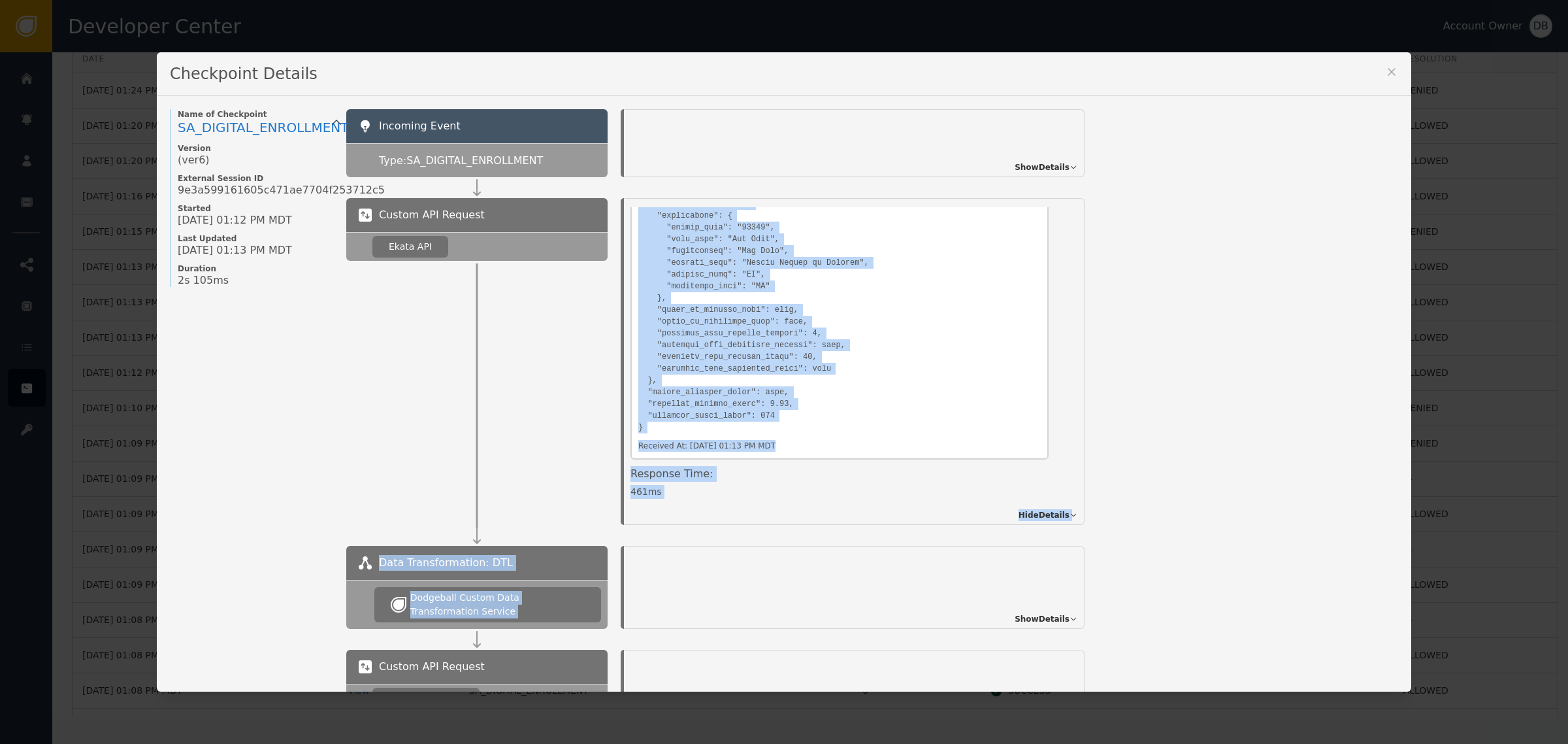
drag, startPoint x: 1043, startPoint y: 265, endPoint x: 1043, endPoint y: 543, distance: 278.0
click at [1043, 545] on div "Incoming Event Type: SA_DIGITAL_ENROLLMENT Show Details Custom API Request Ekat…" at bounding box center [872, 733] width 1052 height 1249
click at [1128, 348] on div "Custom API Request Ekata API Details Overview Description: Ekata API Identifier…" at bounding box center [872, 361] width 1052 height 327
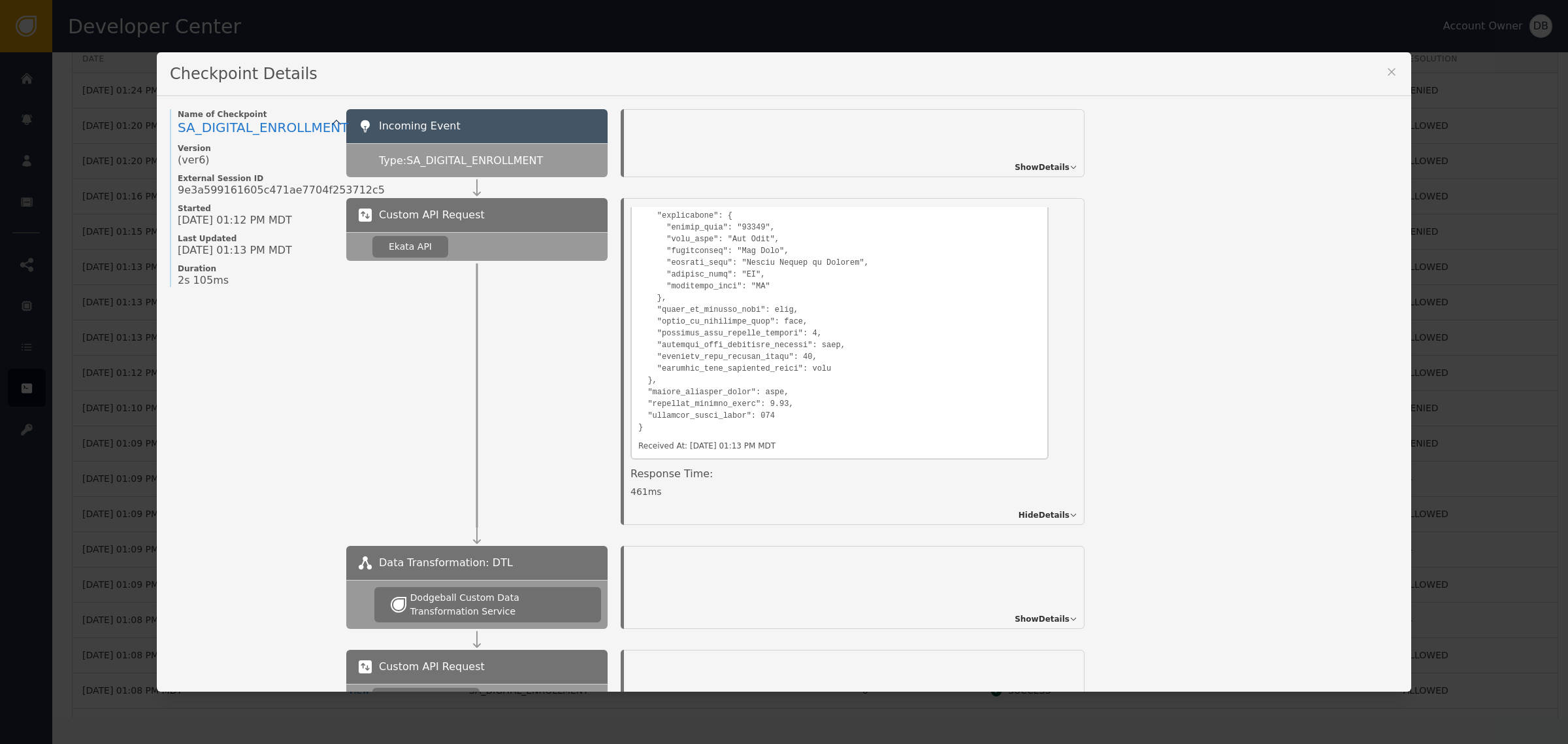
click at [1374, 67] on div "Checkpoint Details" at bounding box center [784, 74] width 1255 height 44
click at [1385, 73] on icon at bounding box center [1392, 72] width 13 height 13
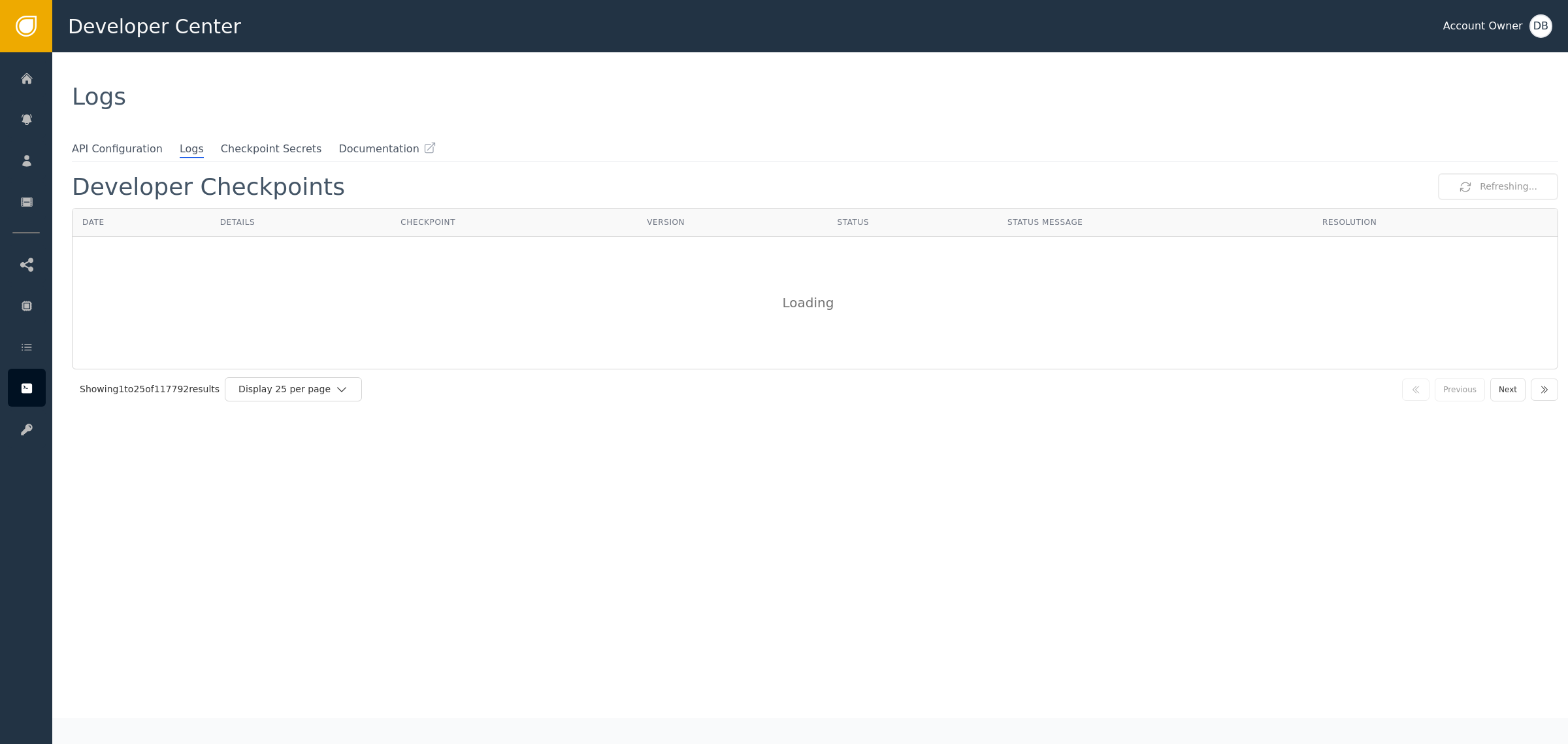
scroll to position [0, 0]
